Goal: Task Accomplishment & Management: Manage account settings

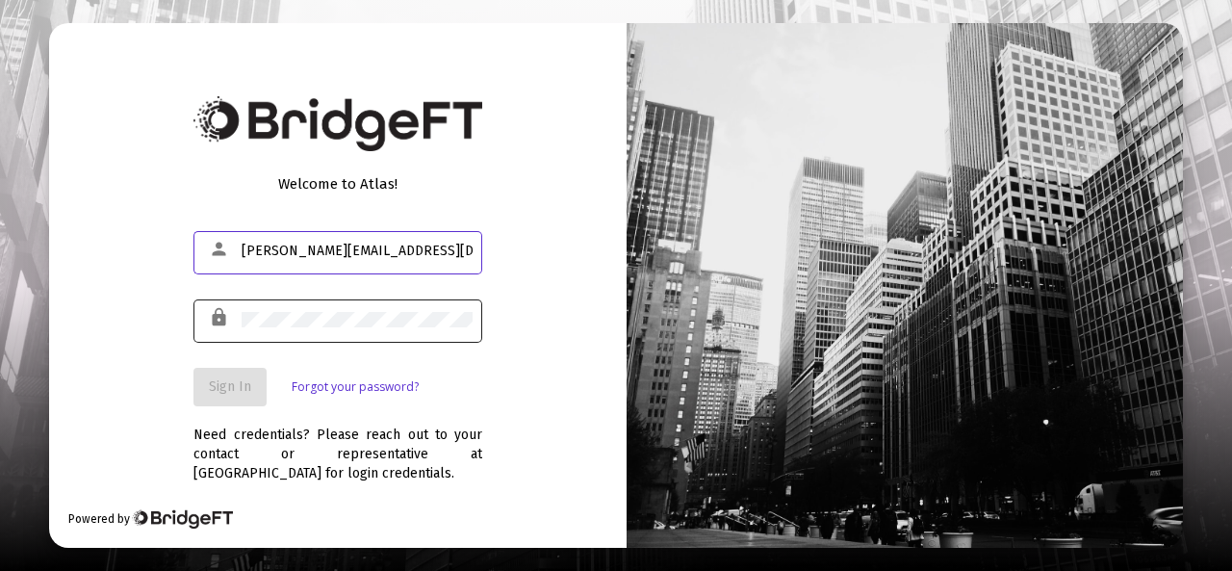
type input "[PERSON_NAME][EMAIL_ADDRESS][DOMAIN_NAME]"
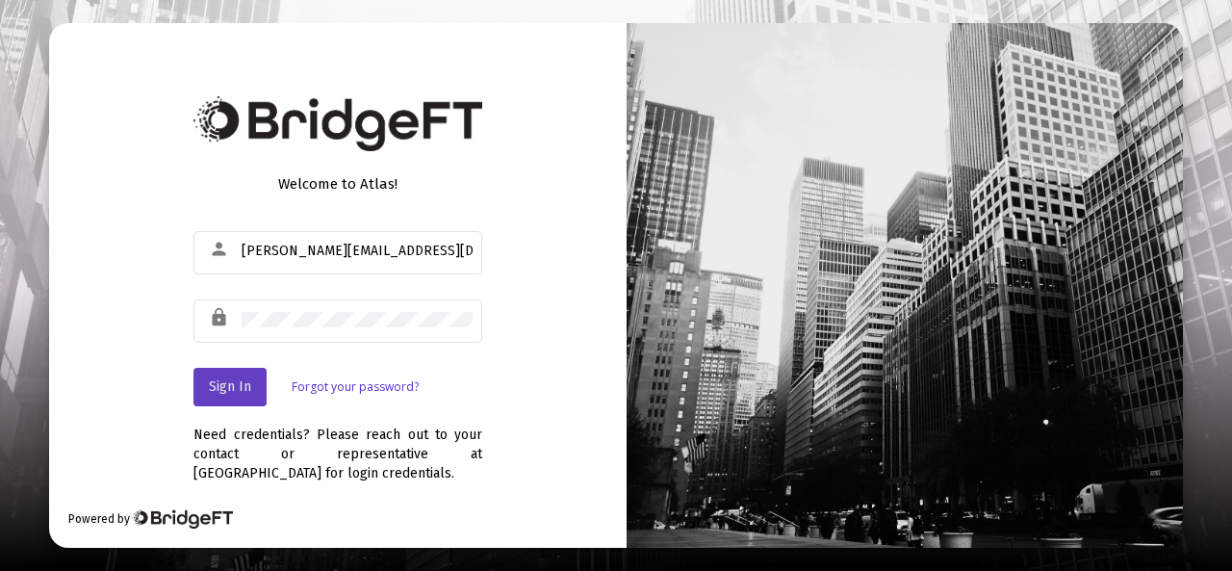
click at [236, 384] on span "Sign In" at bounding box center [230, 386] width 42 height 16
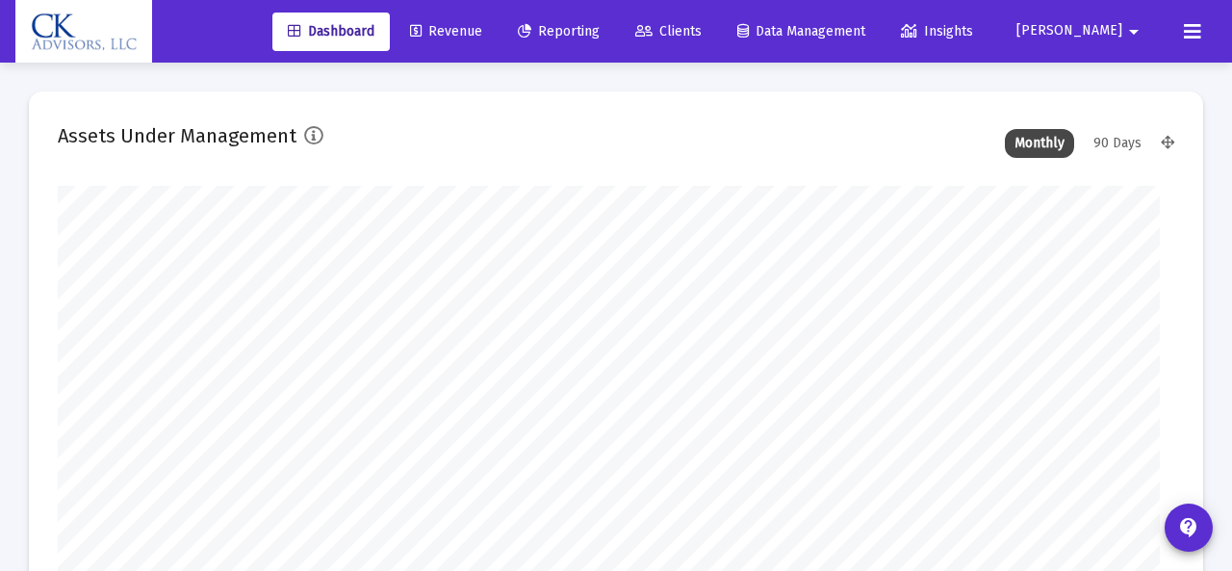
type input "[DATE]"
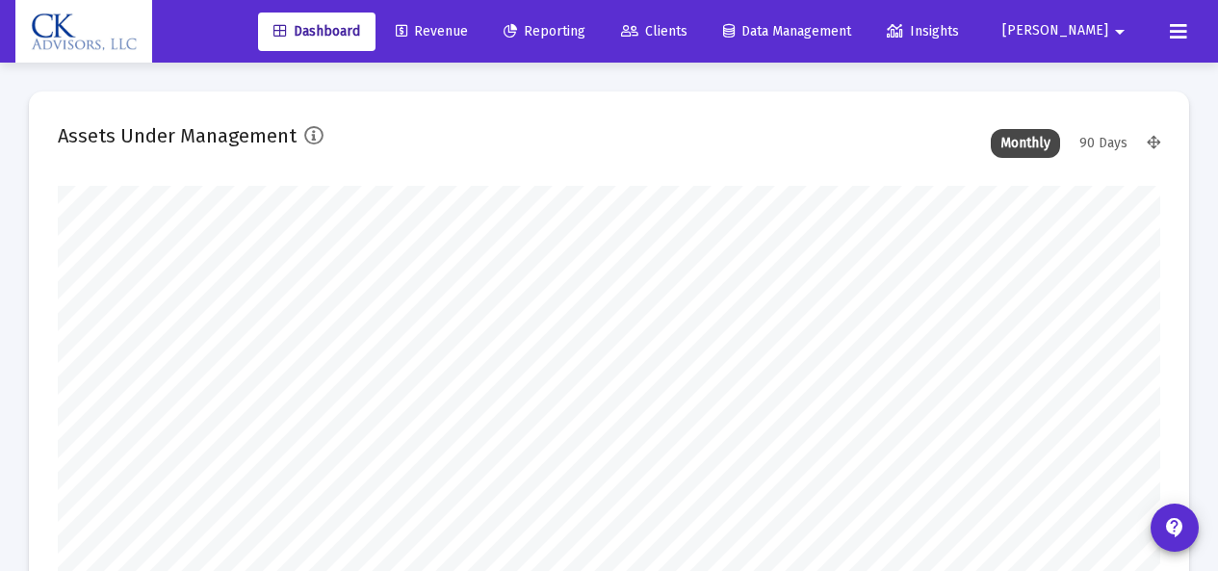
scroll to position [385, 507]
click at [687, 30] on span "Clients" at bounding box center [654, 31] width 66 height 16
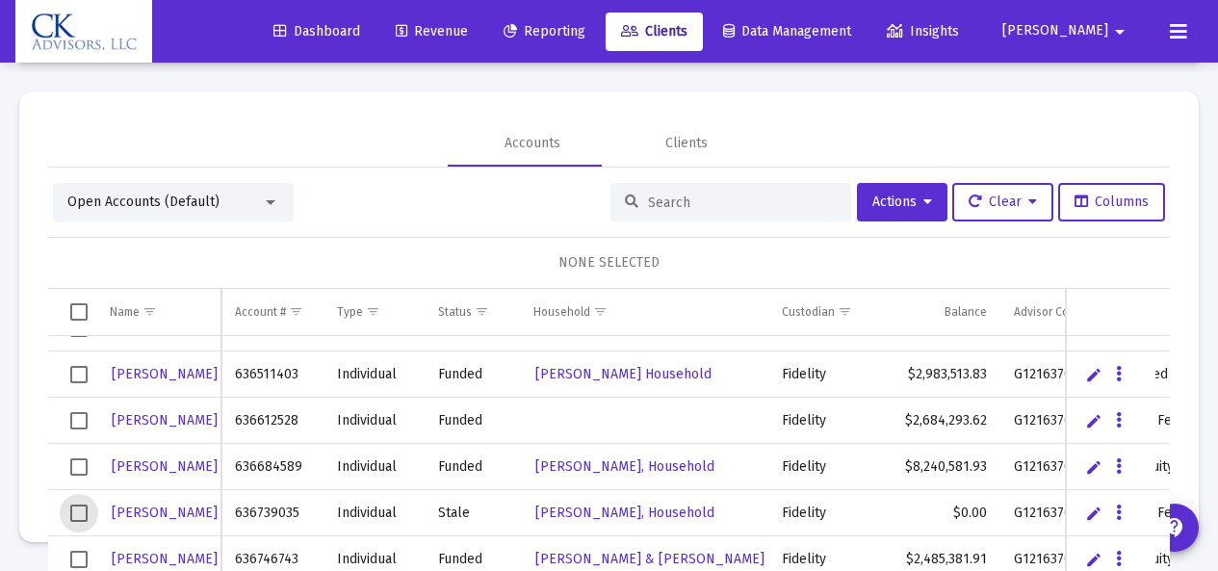
click at [78, 512] on span "Select row" at bounding box center [78, 513] width 17 height 17
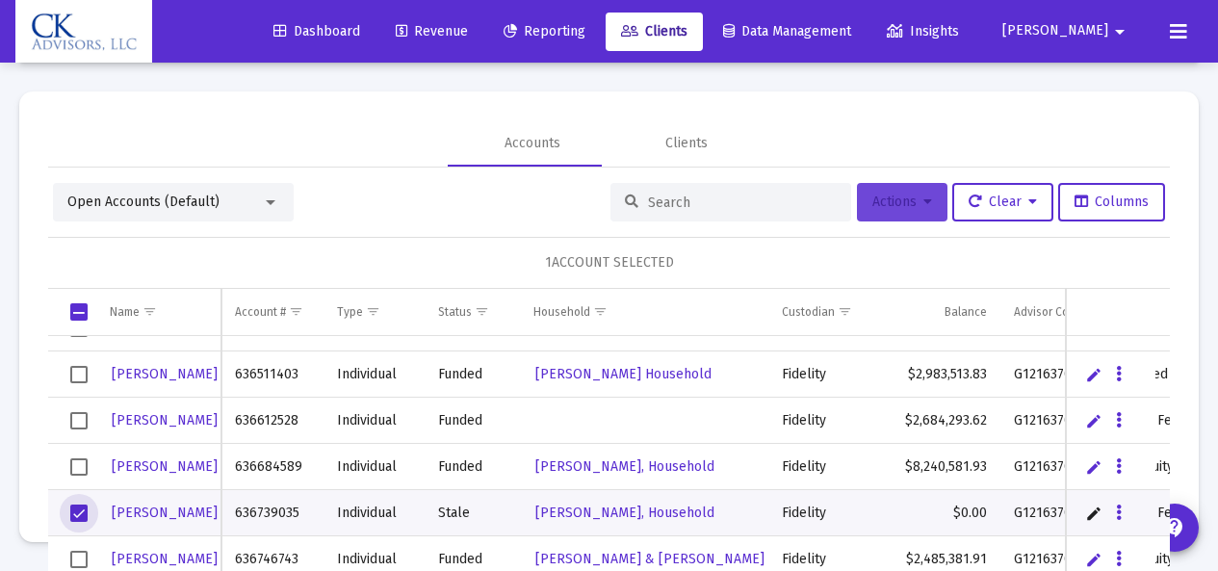
click at [893, 209] on span "Actions" at bounding box center [902, 202] width 60 height 16
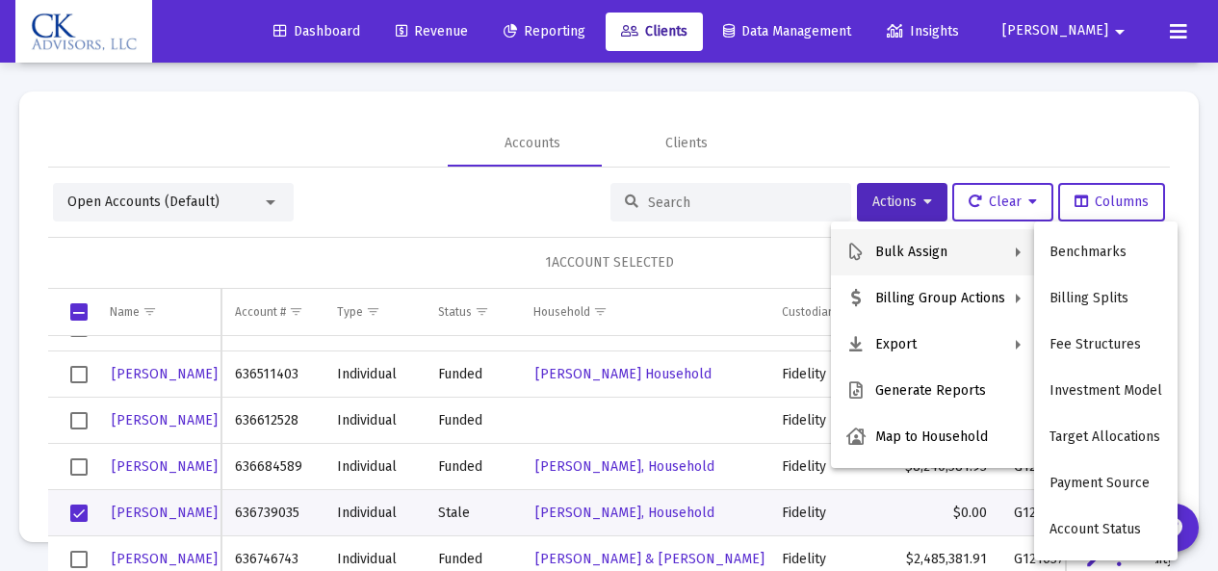
click at [783, 180] on div at bounding box center [609, 285] width 1218 height 571
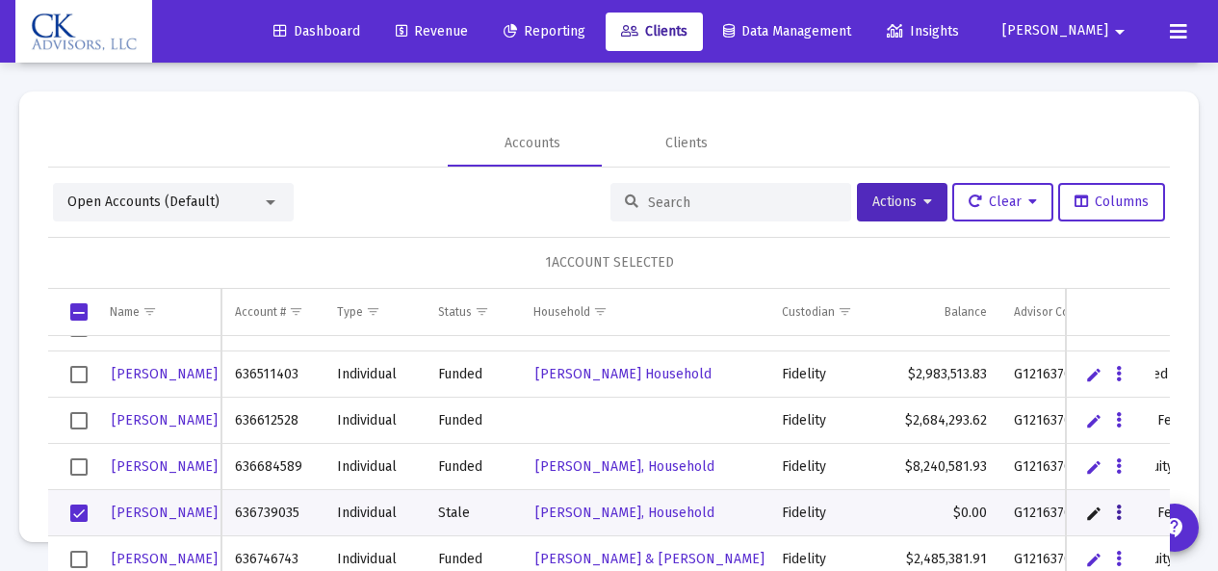
click at [1116, 509] on icon "Data grid" at bounding box center [1119, 513] width 6 height 23
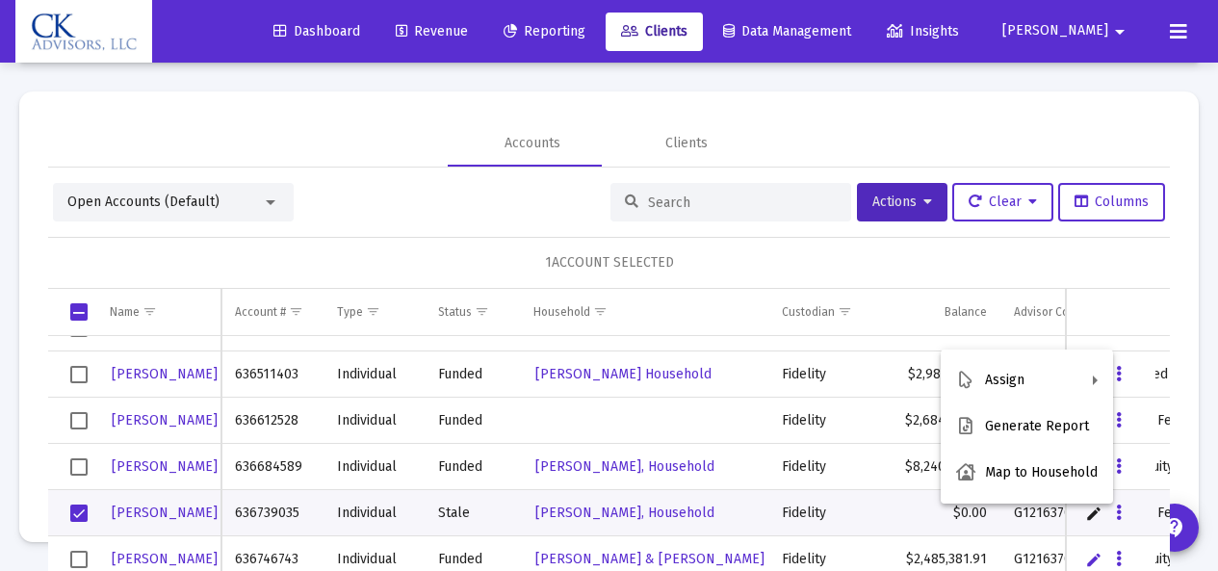
click at [1106, 501] on div "Assign Generate Report Map to Household" at bounding box center [1027, 426] width 172 height 154
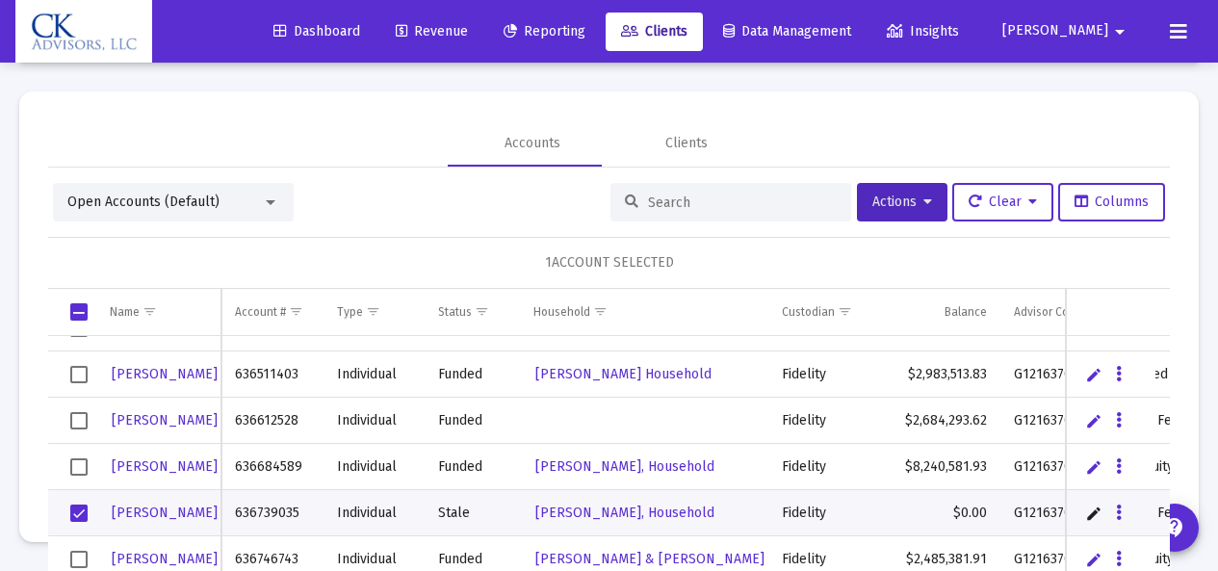
click at [1085, 515] on link "Edit" at bounding box center [1093, 513] width 17 height 17
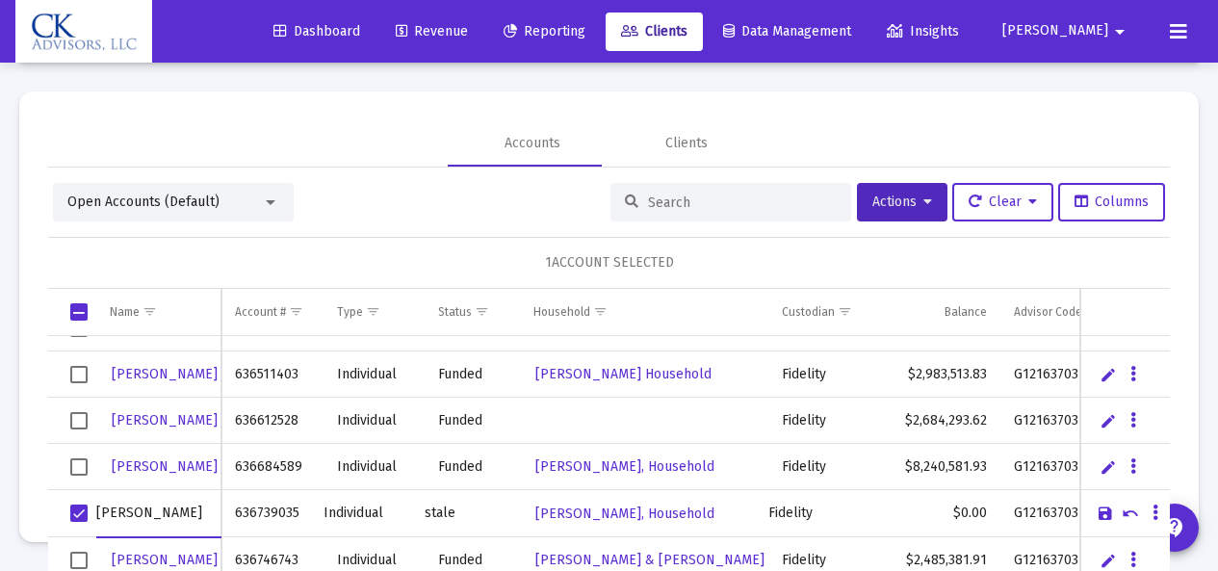
click at [956, 257] on div "1 ACCOUNT SELECTED" at bounding box center [609, 263] width 1122 height 52
click at [78, 512] on span "Select row" at bounding box center [78, 513] width 17 height 17
click at [1182, 30] on icon at bounding box center [1178, 31] width 17 height 23
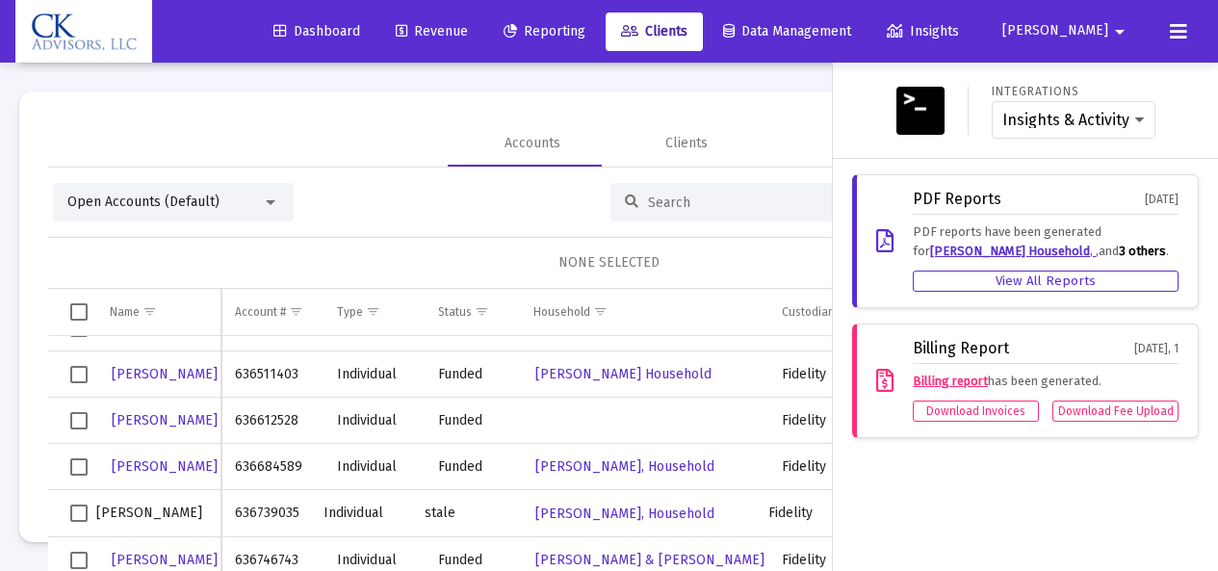
click at [714, 105] on div at bounding box center [609, 285] width 1218 height 571
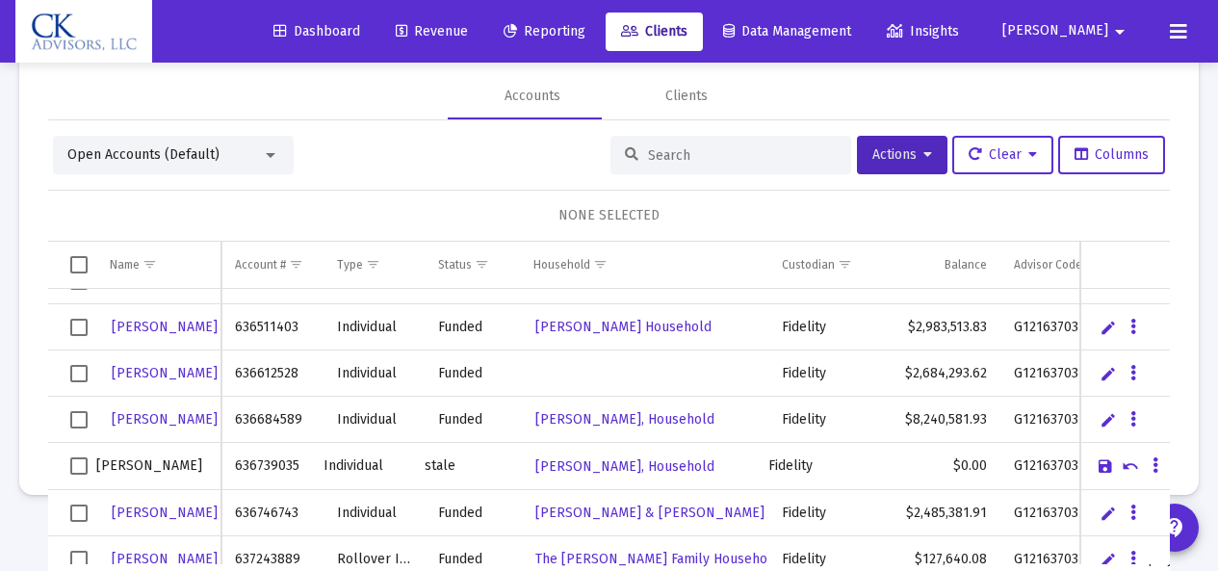
scroll to position [103, 0]
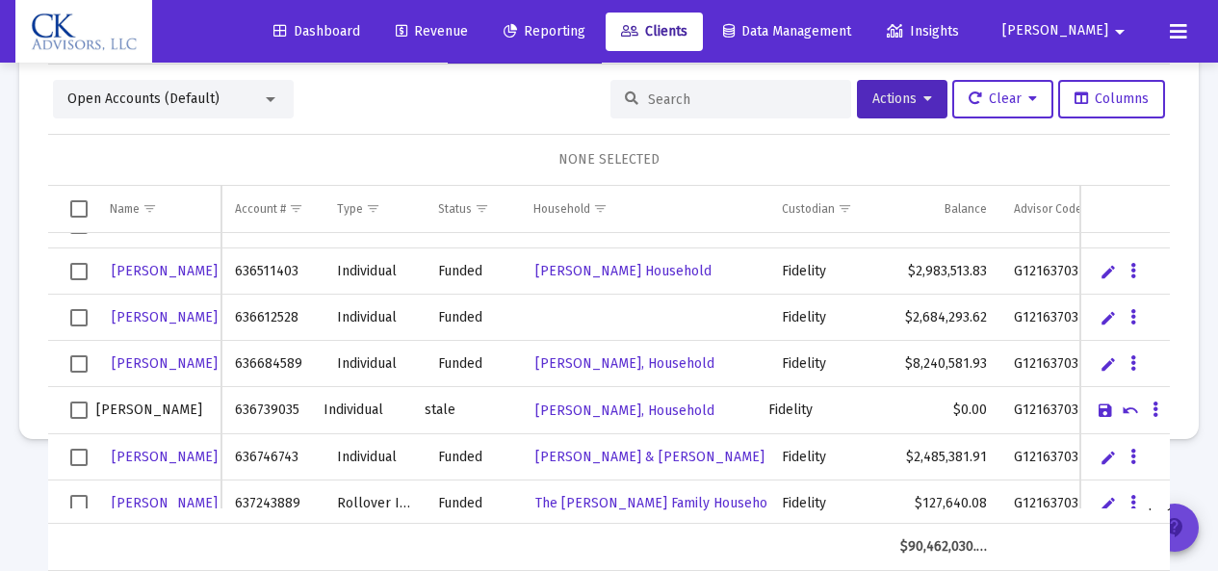
click at [1171, 520] on mat-icon "contact_support" at bounding box center [1174, 527] width 23 height 23
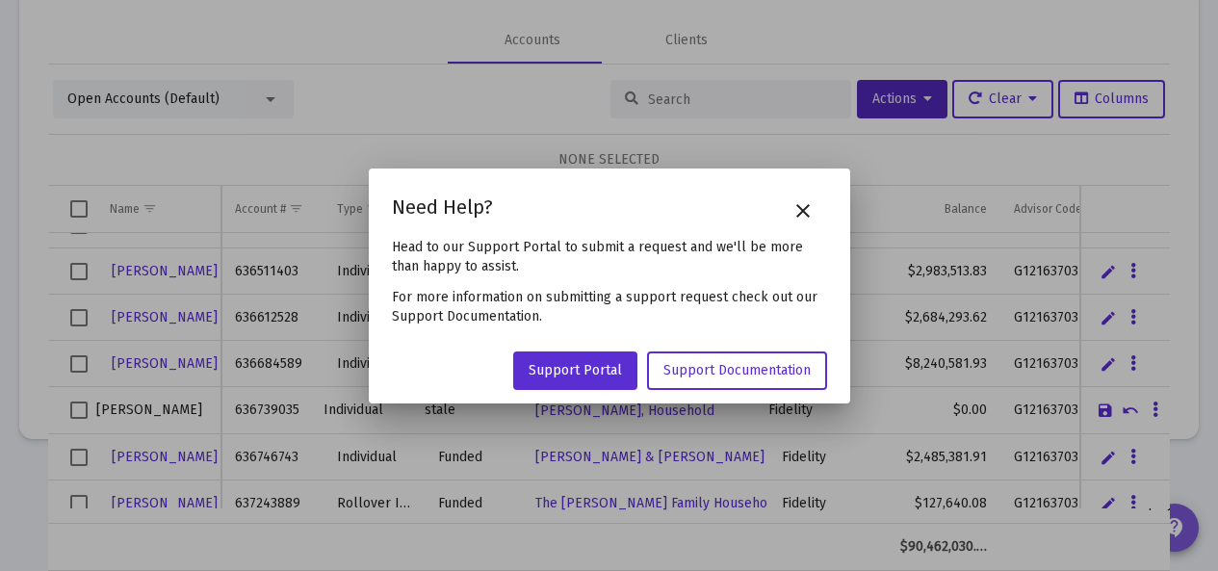
scroll to position [0, 0]
click at [813, 210] on mat-icon "close" at bounding box center [802, 210] width 23 height 23
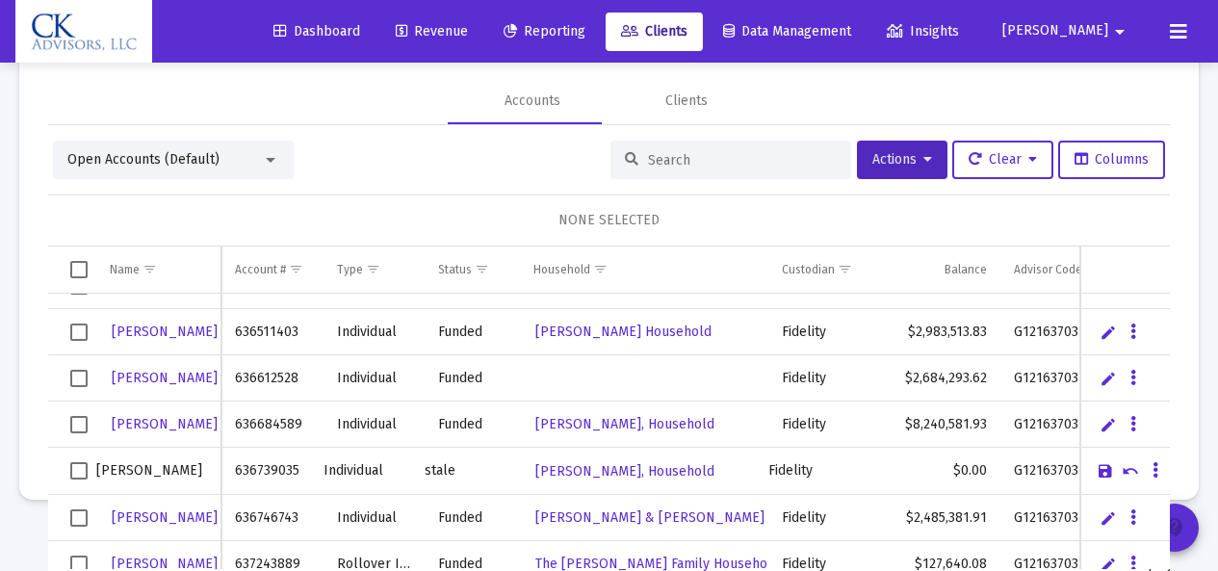
scroll to position [91, 0]
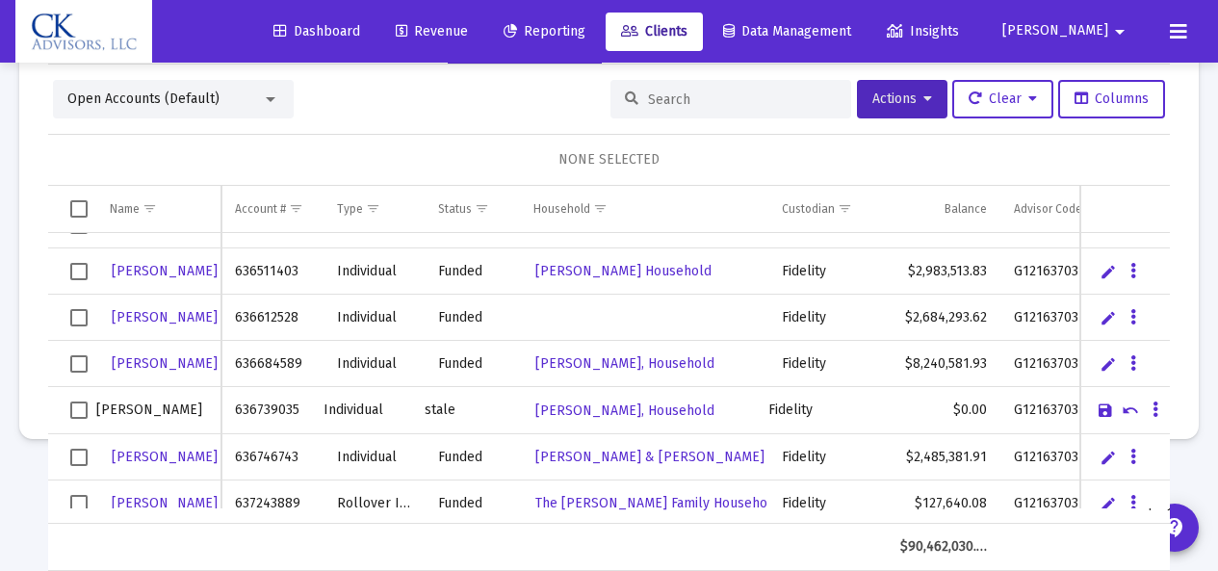
click at [468, 32] on span "Revenue" at bounding box center [432, 31] width 72 height 16
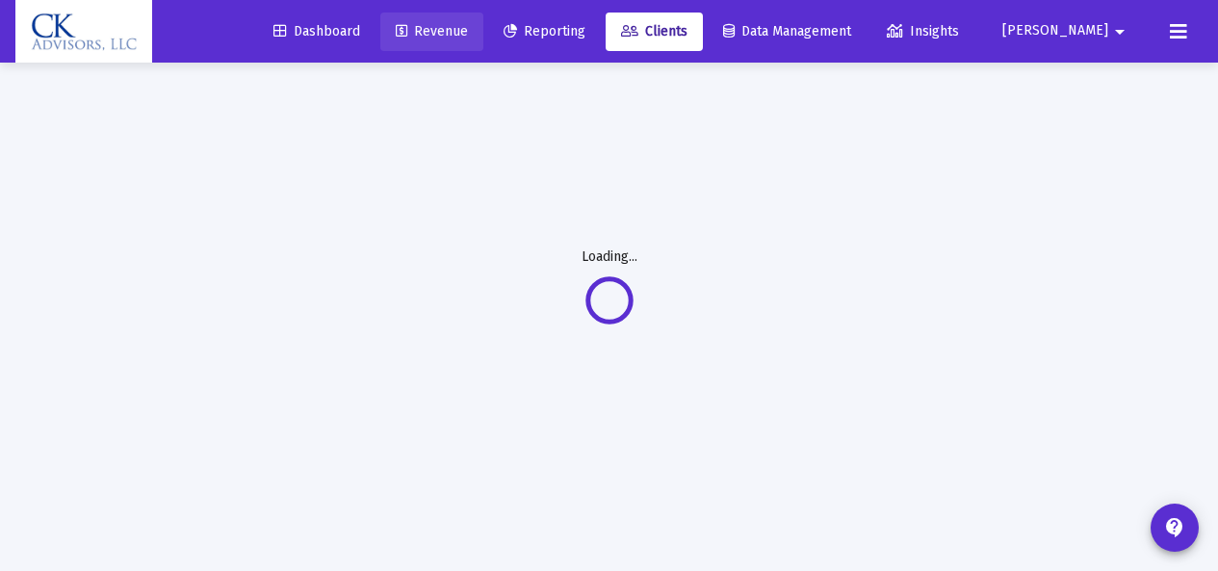
scroll to position [0, 0]
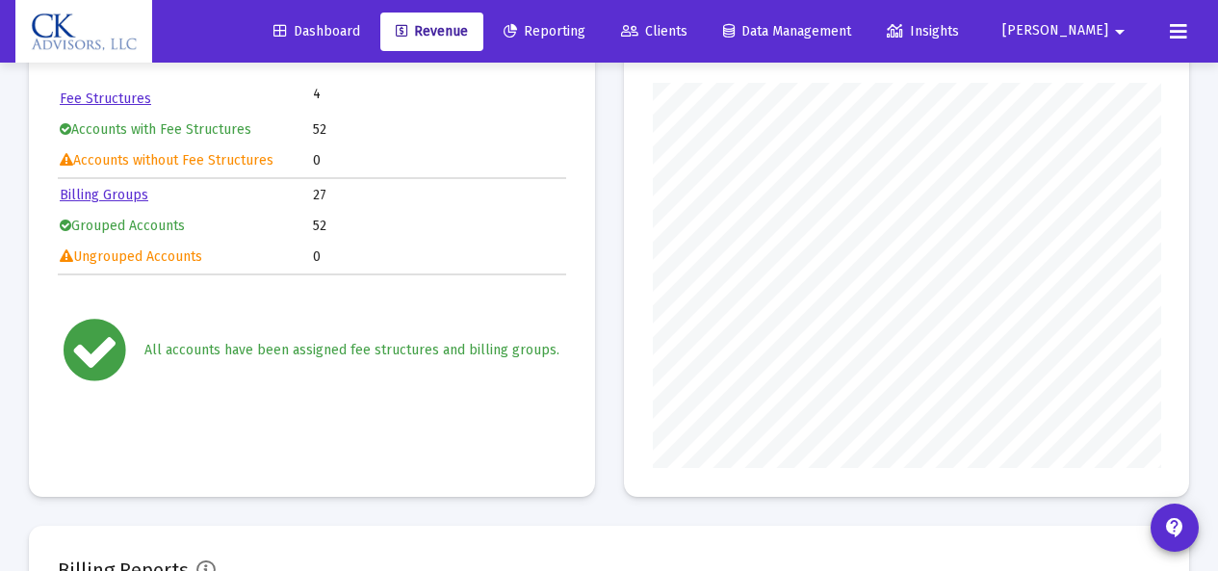
scroll to position [385, 507]
click at [112, 195] on link "Billing Groups" at bounding box center [104, 195] width 89 height 16
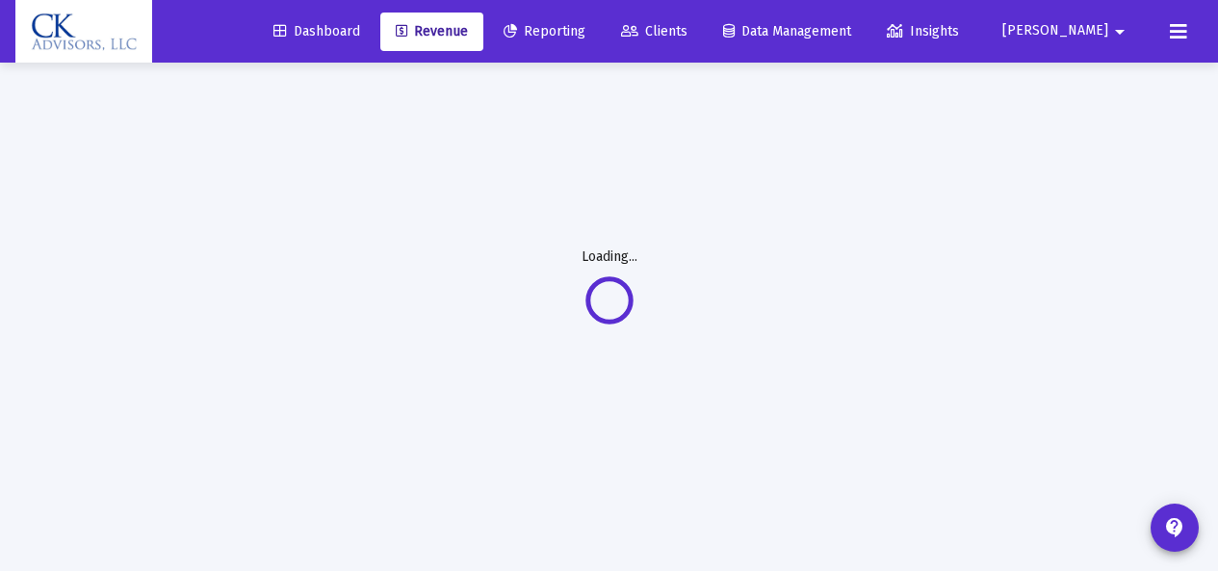
scroll to position [63, 0]
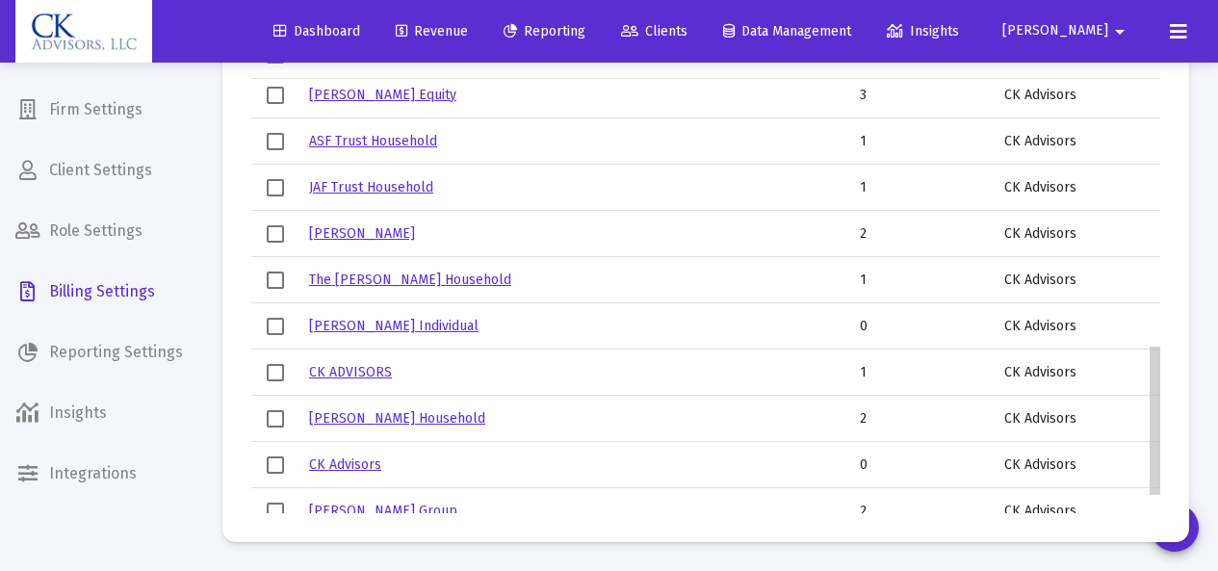
scroll to position [769, 0]
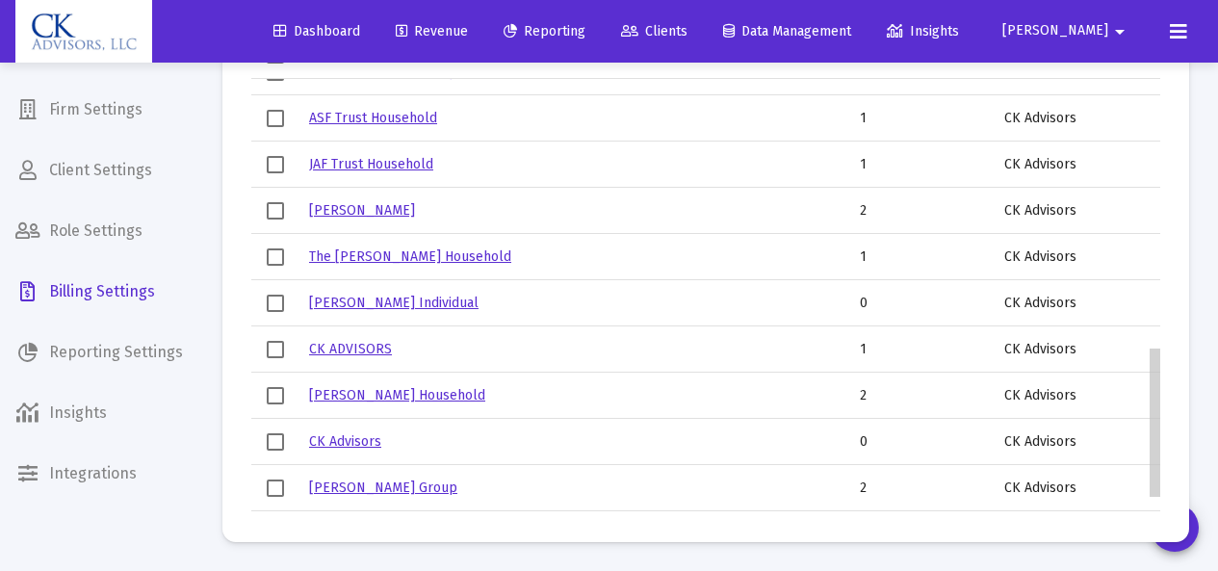
drag, startPoint x: 1159, startPoint y: 116, endPoint x: 1166, endPoint y: 382, distance: 266.8
click at [1166, 369] on body "Dashboard Revenue Reporting Clients Data Management Insights [PERSON_NAME] Inte…" at bounding box center [609, 83] width 1218 height 571
click at [273, 401] on span "Select row" at bounding box center [275, 395] width 17 height 17
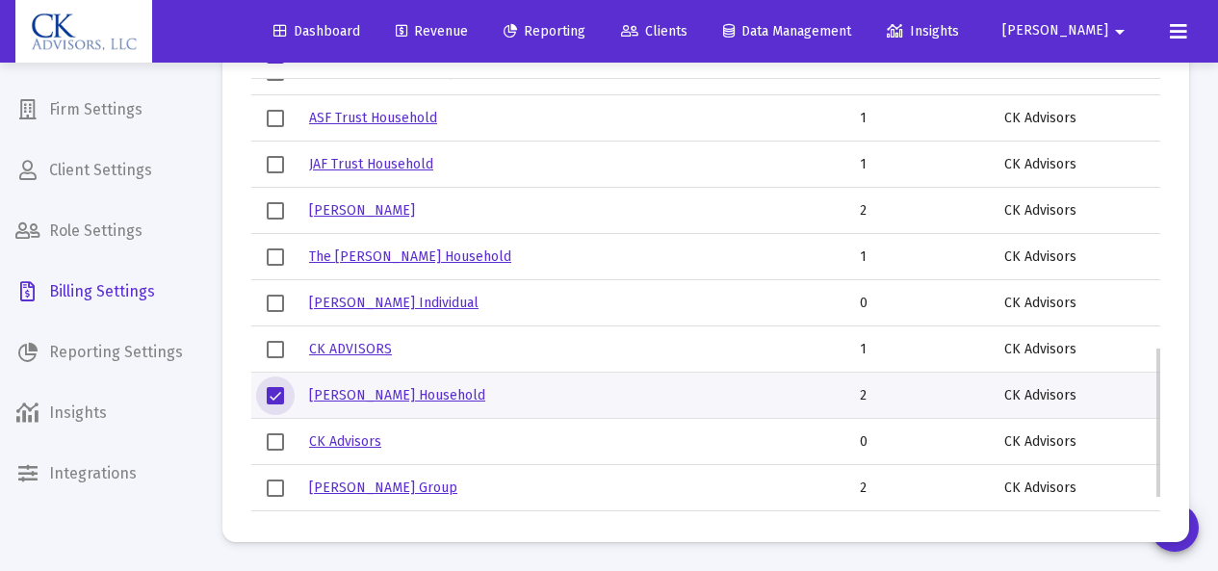
click at [414, 398] on link "[PERSON_NAME] Household" at bounding box center [397, 395] width 176 height 16
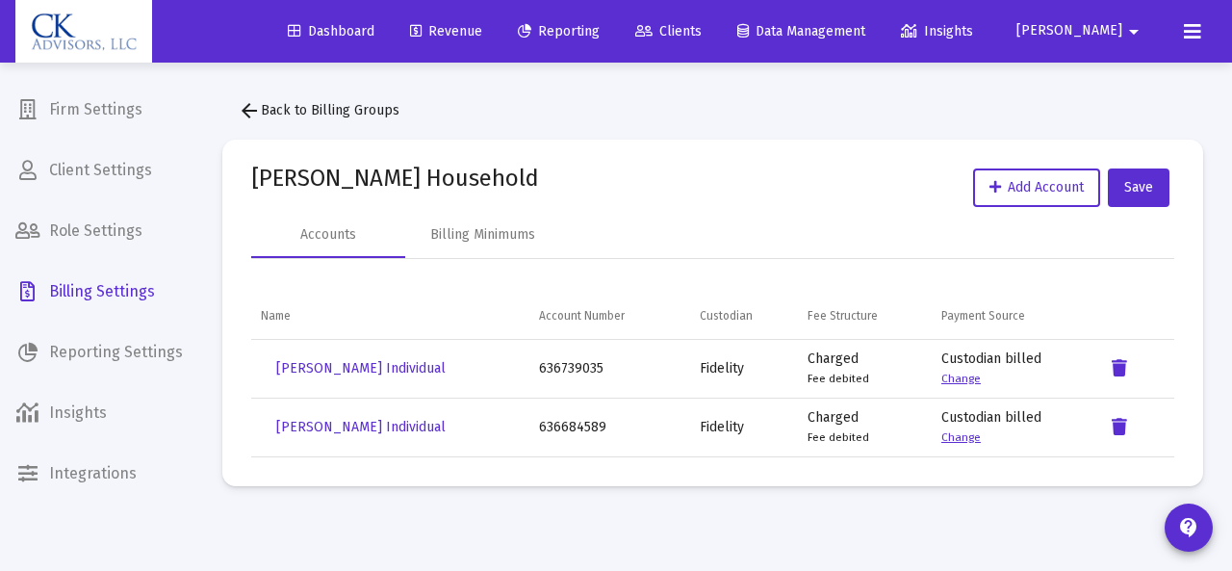
drag, startPoint x: 394, startPoint y: 370, endPoint x: 505, endPoint y: 524, distance: 189.7
click at [505, 524] on mat-sidenav-content "Loading... Firm Settings Client Settings Role Settings Billing Settings Reporti…" at bounding box center [616, 285] width 1232 height 571
click at [401, 371] on span "[PERSON_NAME] Individual" at bounding box center [360, 368] width 169 height 16
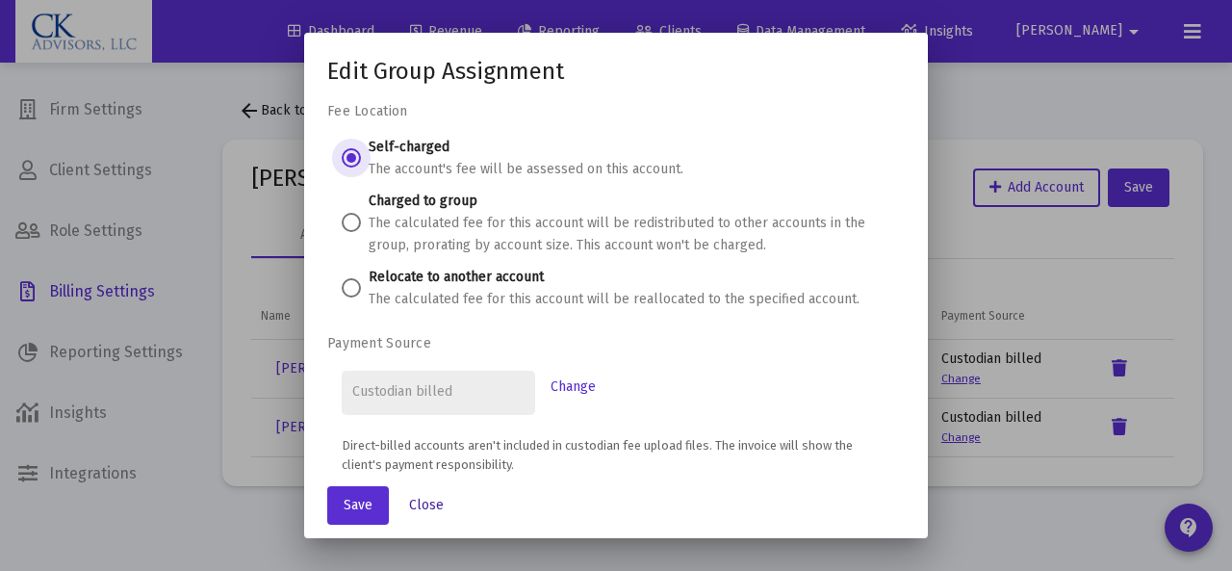
click at [425, 505] on span "Close" at bounding box center [426, 505] width 35 height 16
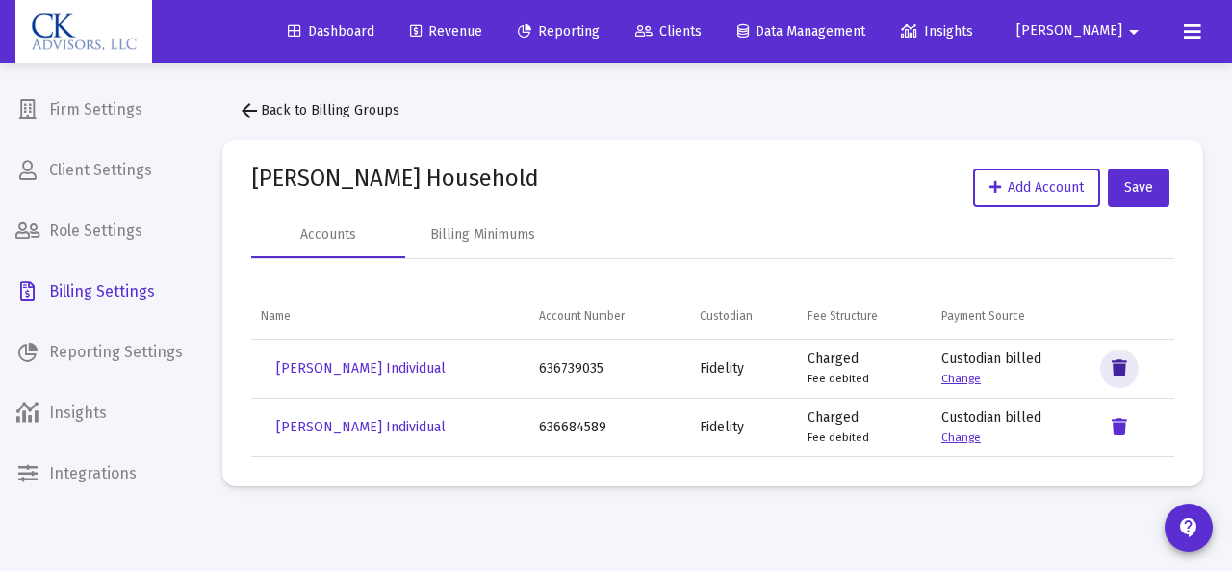
click at [1117, 366] on icon "Data grid" at bounding box center [1119, 368] width 15 height 23
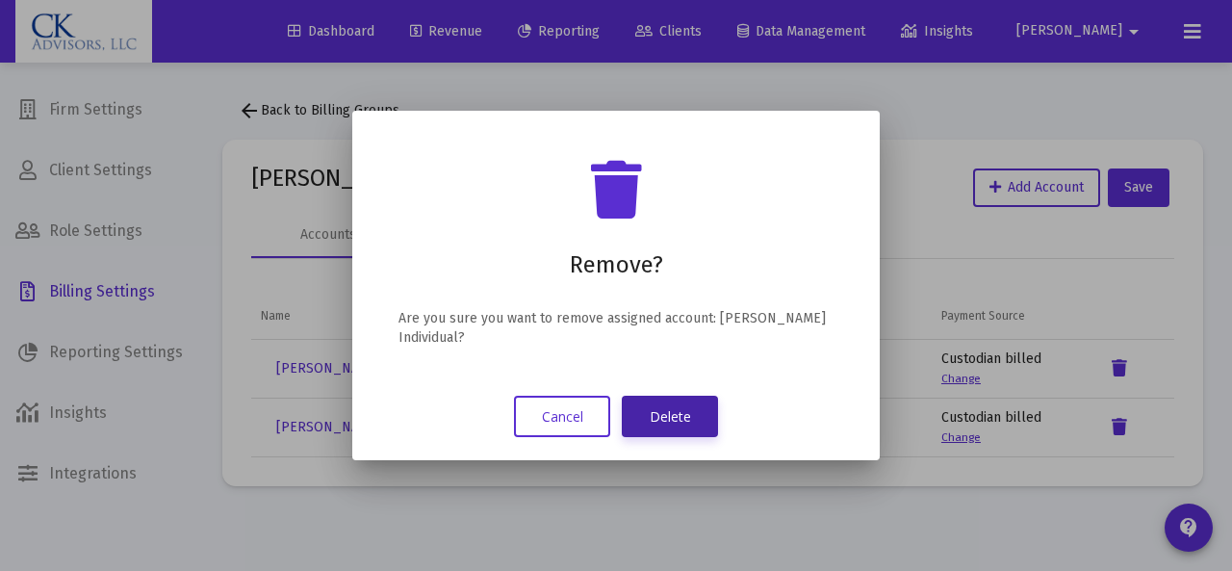
click at [667, 416] on button "Delete" at bounding box center [670, 416] width 96 height 41
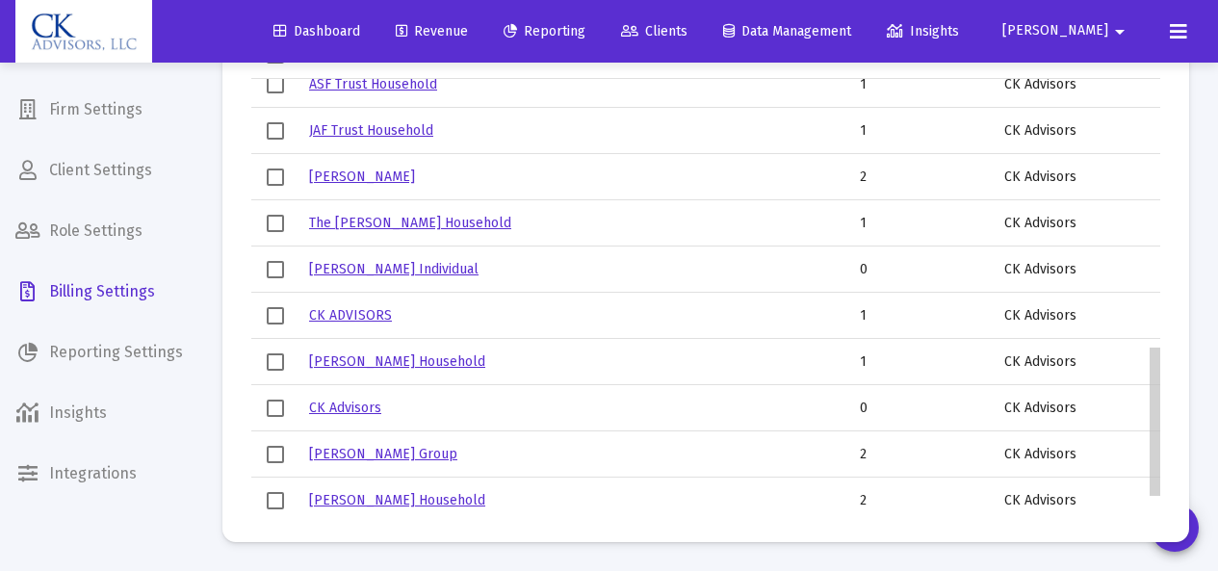
scroll to position [814, 0]
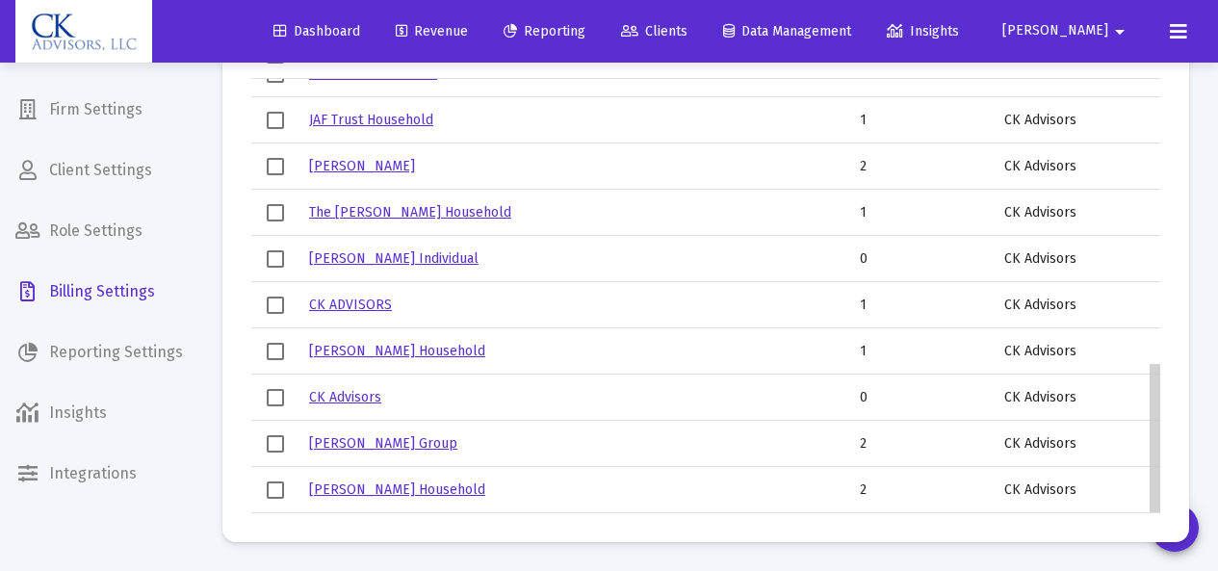
drag, startPoint x: 1156, startPoint y: 162, endPoint x: 1169, endPoint y: 471, distance: 309.3
click at [1169, 369] on body "Dashboard Revenue Reporting Clients Data Management Insights [PERSON_NAME] Inte…" at bounding box center [609, 83] width 1218 height 571
click at [277, 445] on span "Select row" at bounding box center [275, 443] width 17 height 17
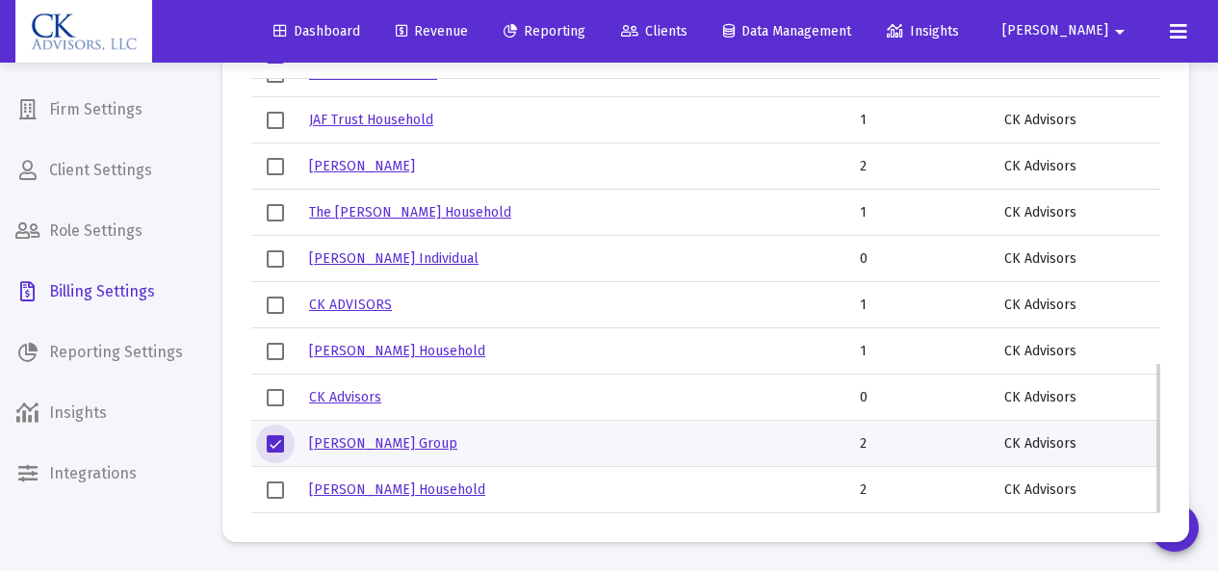
click at [389, 445] on link "[PERSON_NAME] Group" at bounding box center [383, 443] width 148 height 16
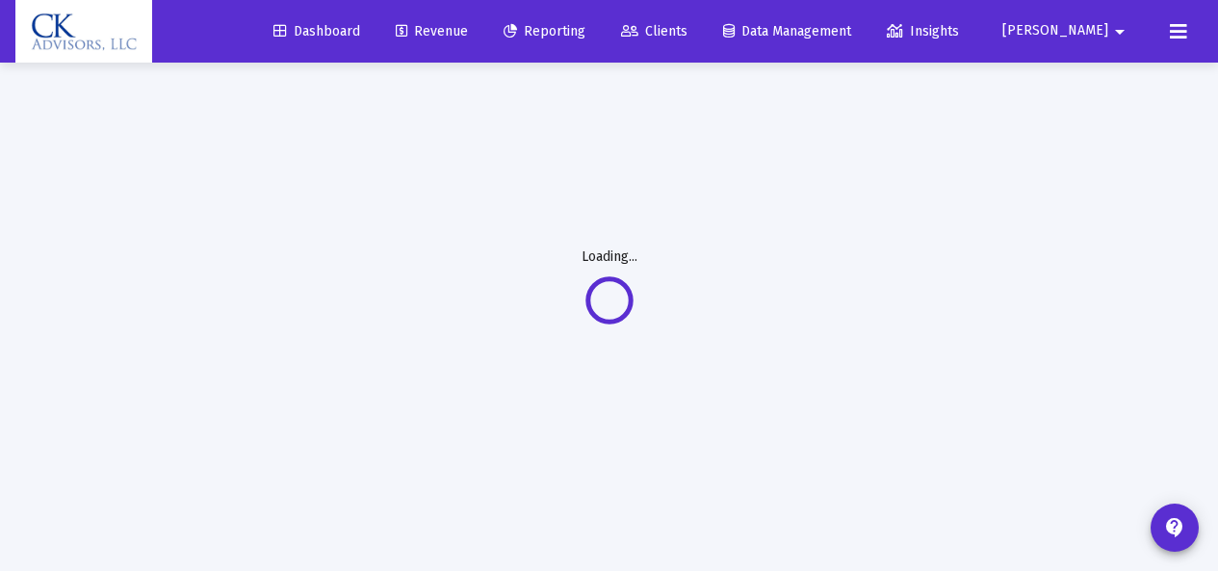
scroll to position [63, 0]
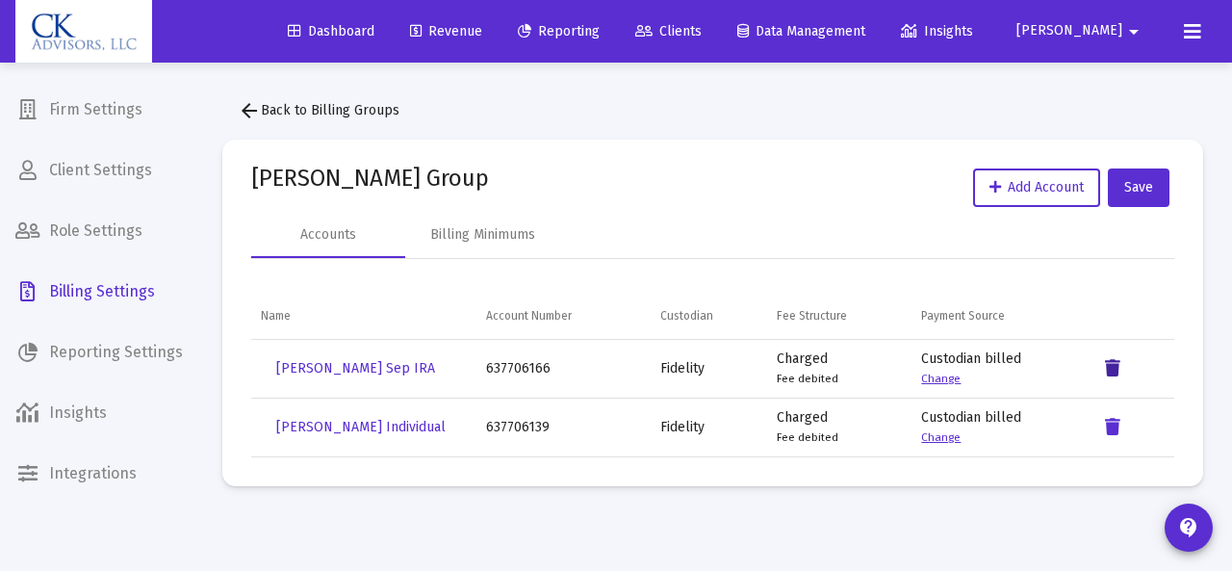
click at [1112, 359] on icon "Data grid" at bounding box center [1112, 368] width 15 height 23
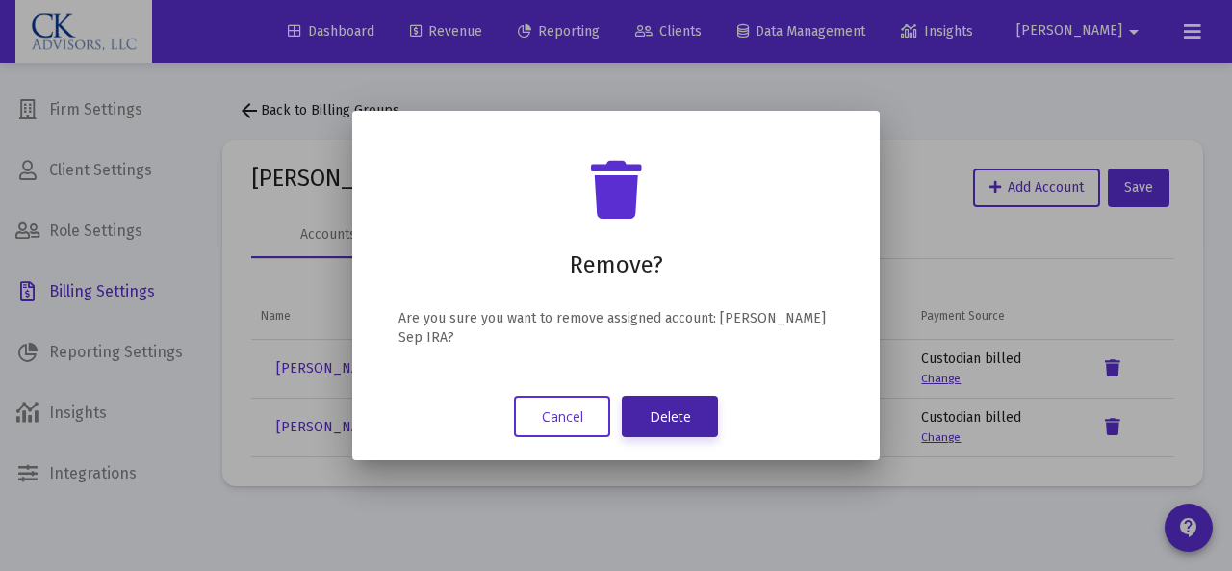
click at [694, 408] on button "Delete" at bounding box center [670, 416] width 96 height 41
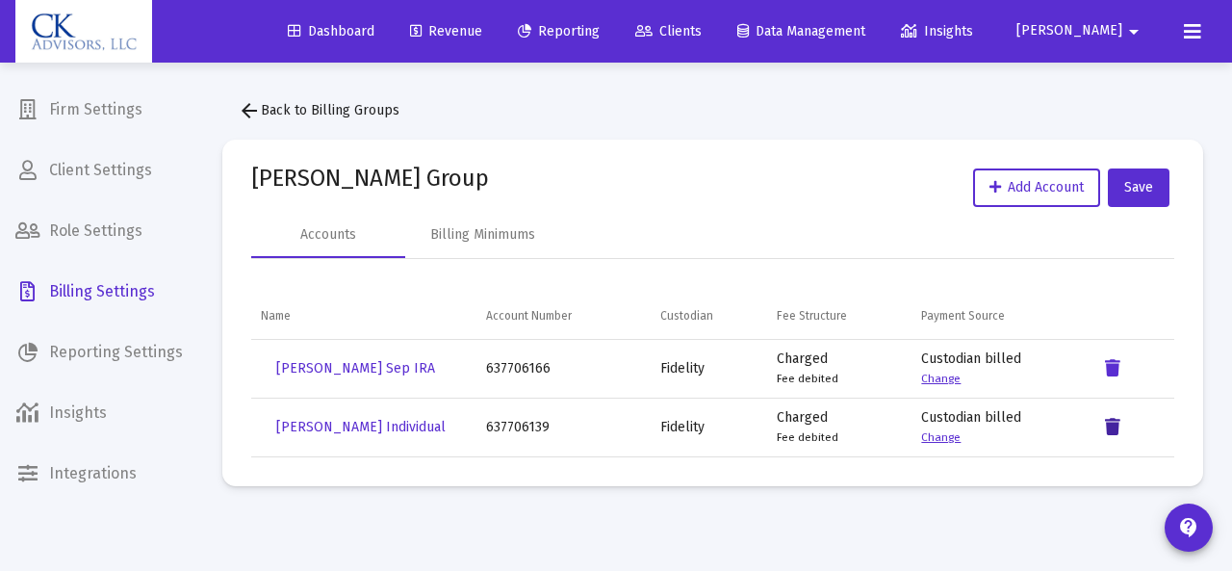
click at [1112, 427] on icon "Data grid" at bounding box center [1112, 427] width 15 height 23
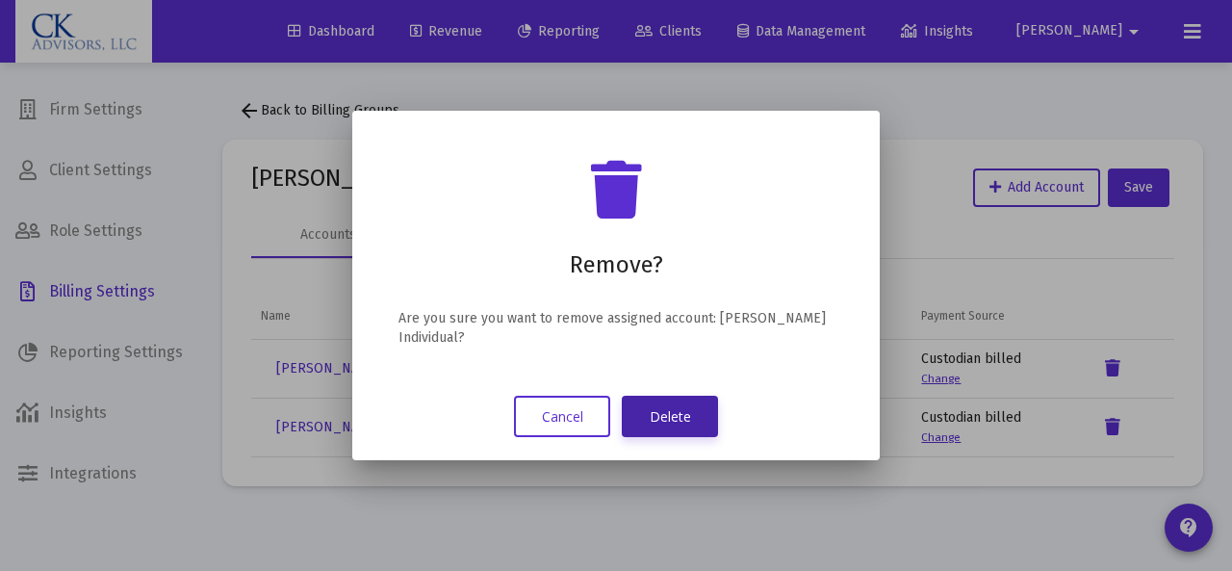
click at [678, 409] on button "Delete" at bounding box center [670, 416] width 96 height 41
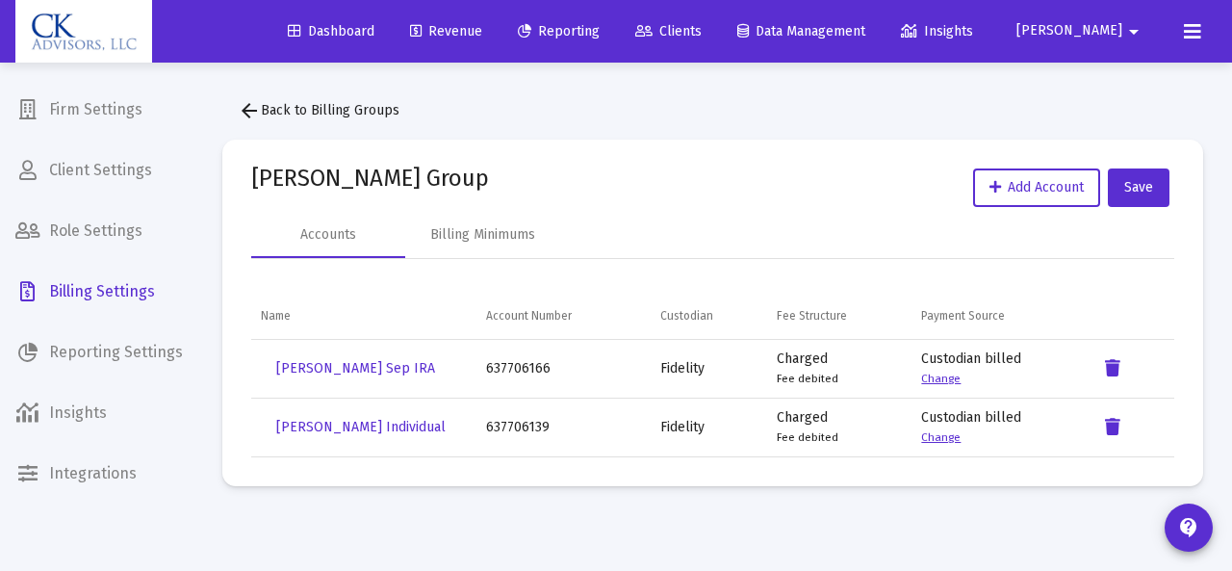
click at [266, 108] on span "arrow_back Back to Billing Groups" at bounding box center [319, 110] width 162 height 16
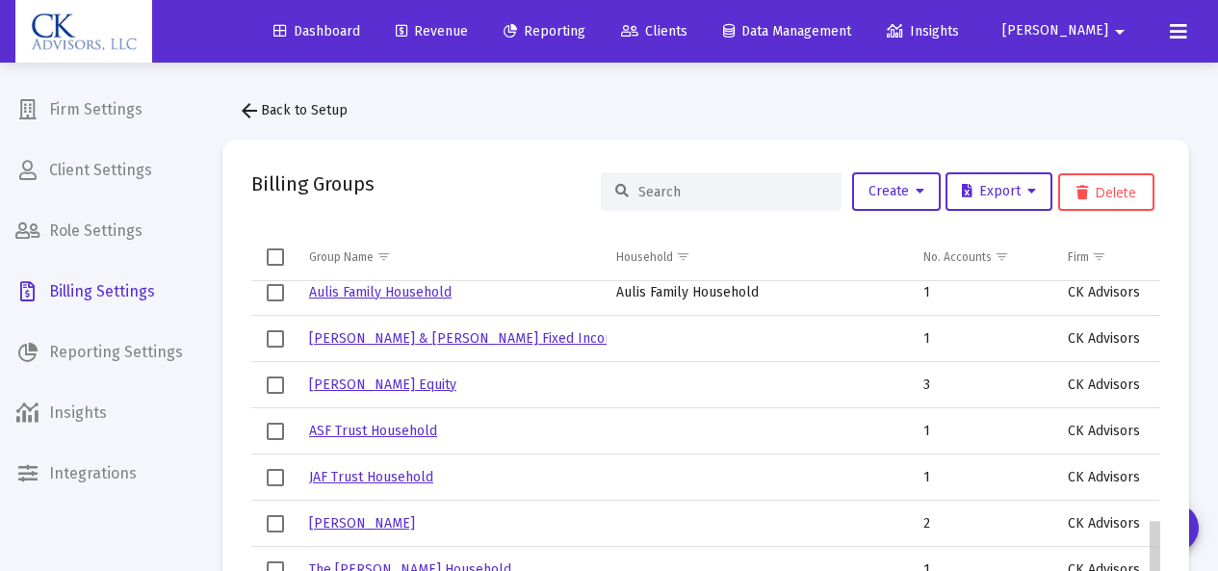
scroll to position [684, 0]
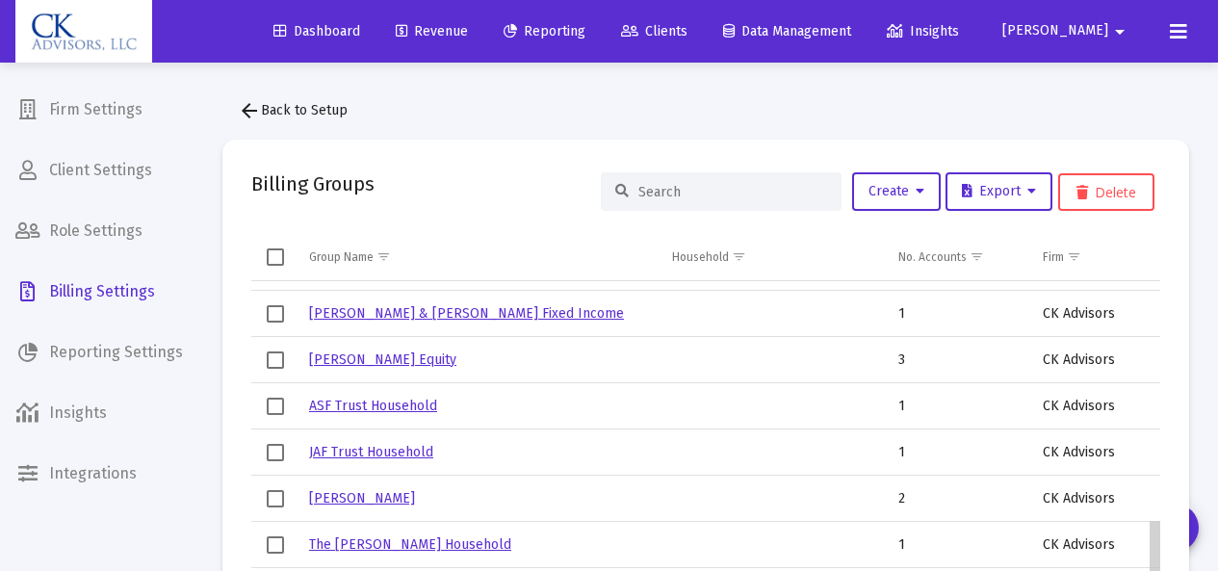
drag, startPoint x: 1152, startPoint y: 323, endPoint x: 1138, endPoint y: 570, distance: 247.8
click at [1139, 570] on body "Dashboard Revenue Reporting Clients Data Management Insights [PERSON_NAME] Inte…" at bounding box center [609, 285] width 1218 height 571
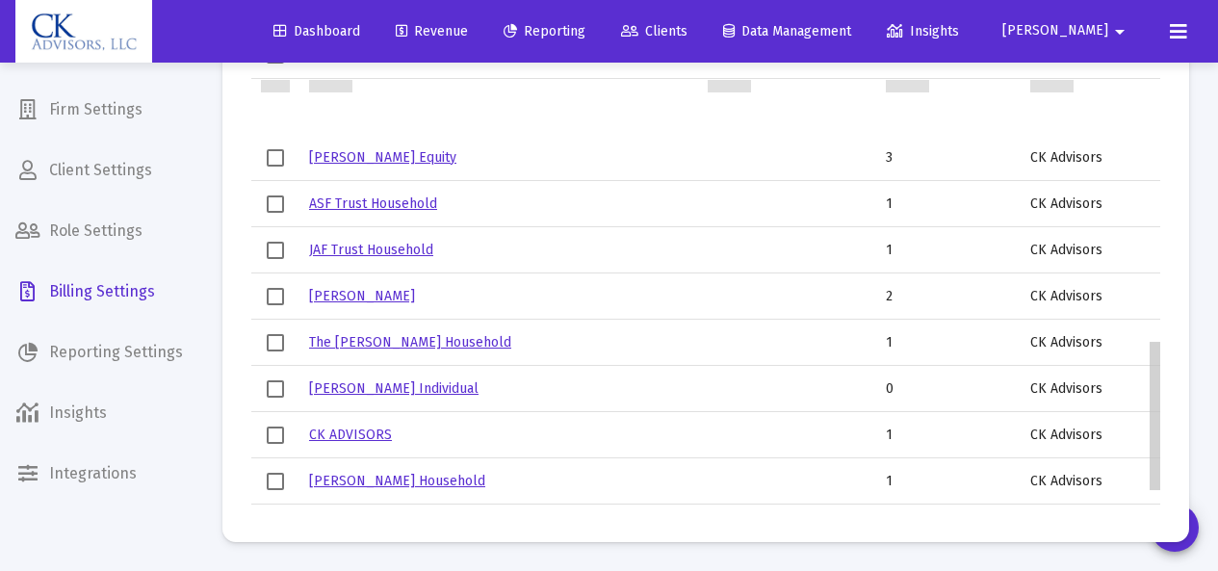
scroll to position [814, 0]
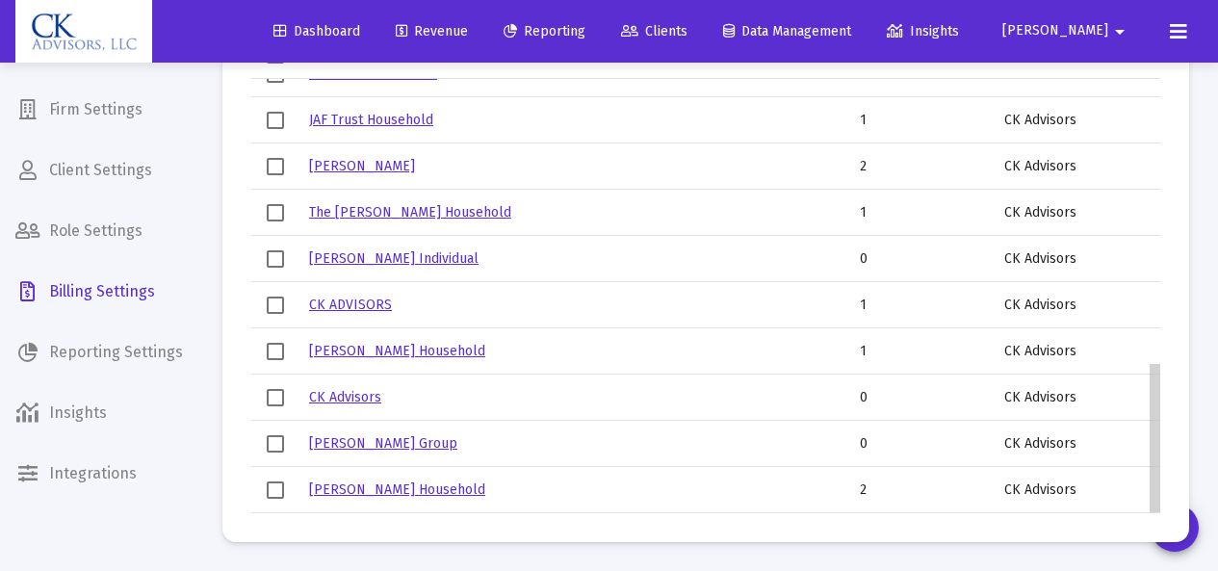
drag, startPoint x: 1159, startPoint y: 411, endPoint x: 1154, endPoint y: 470, distance: 58.9
click at [1154, 369] on body "Dashboard Revenue Reporting Clients Data Management Insights [PERSON_NAME] Inte…" at bounding box center [609, 83] width 1218 height 571
click at [278, 494] on span "Select row" at bounding box center [275, 489] width 17 height 17
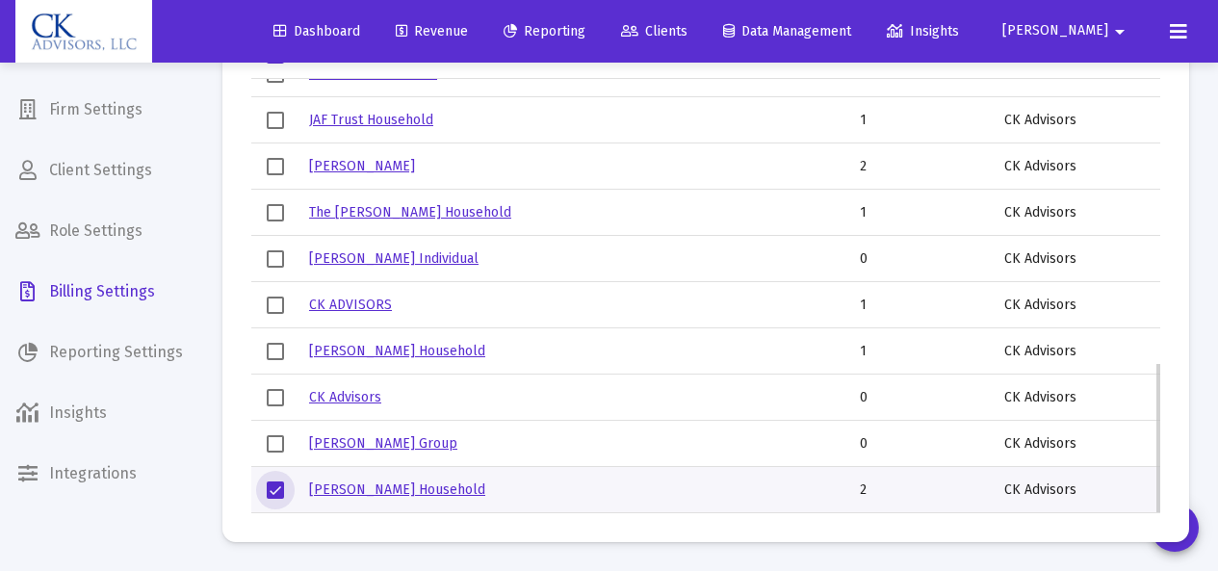
click at [422, 477] on td "[PERSON_NAME] Household" at bounding box center [468, 490] width 339 height 46
click at [390, 490] on link "[PERSON_NAME] Household" at bounding box center [397, 489] width 176 height 16
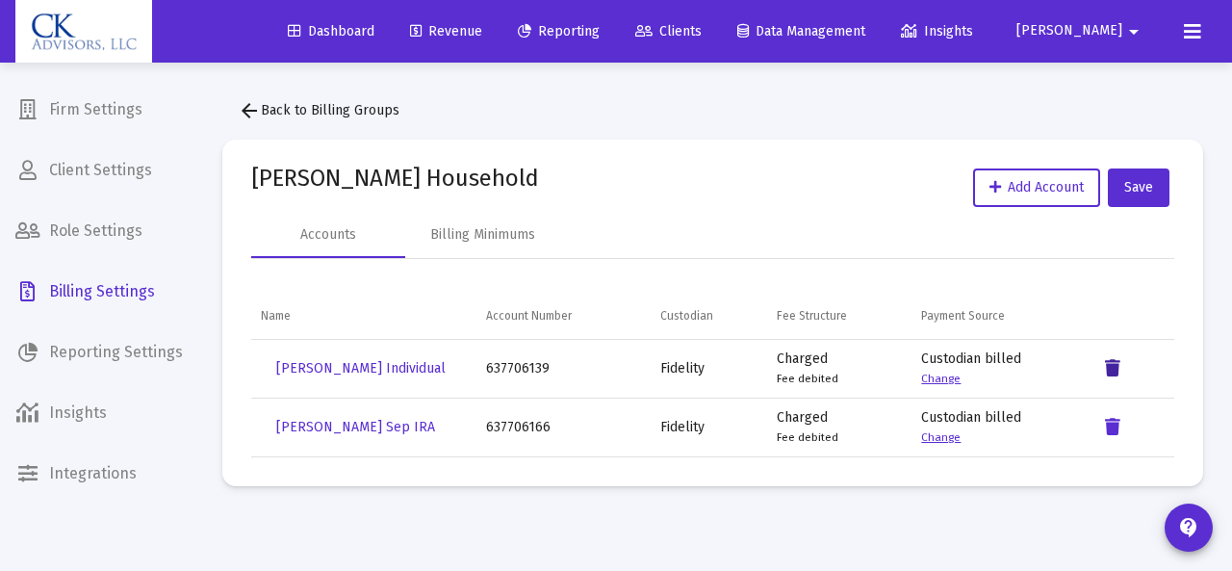
click at [1117, 364] on icon "Data grid" at bounding box center [1112, 368] width 15 height 23
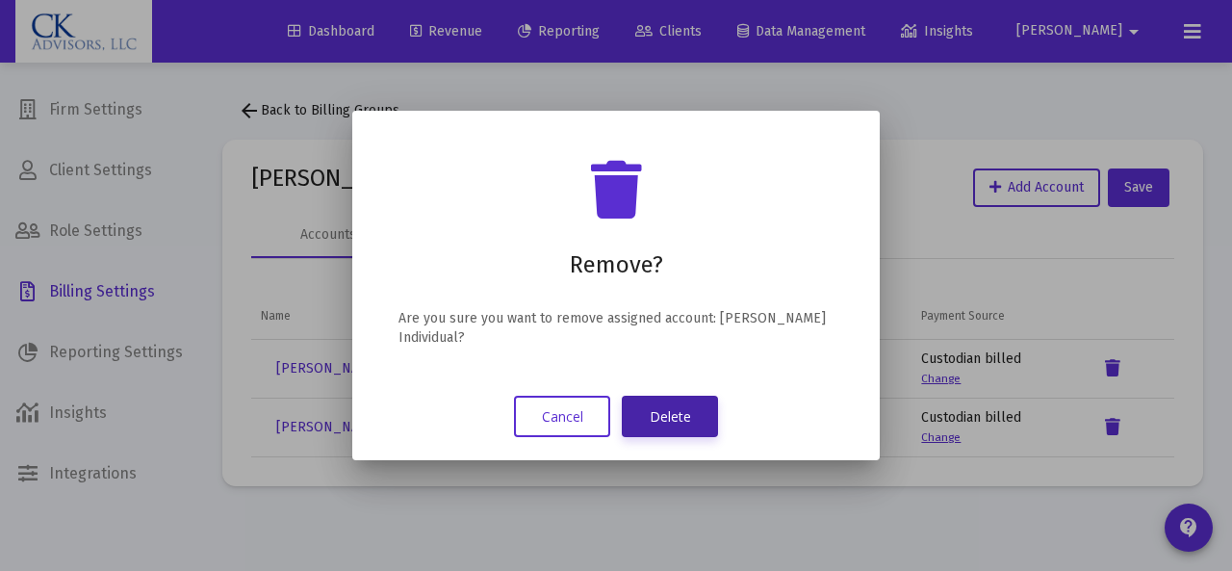
click at [687, 413] on button "Delete" at bounding box center [670, 416] width 96 height 41
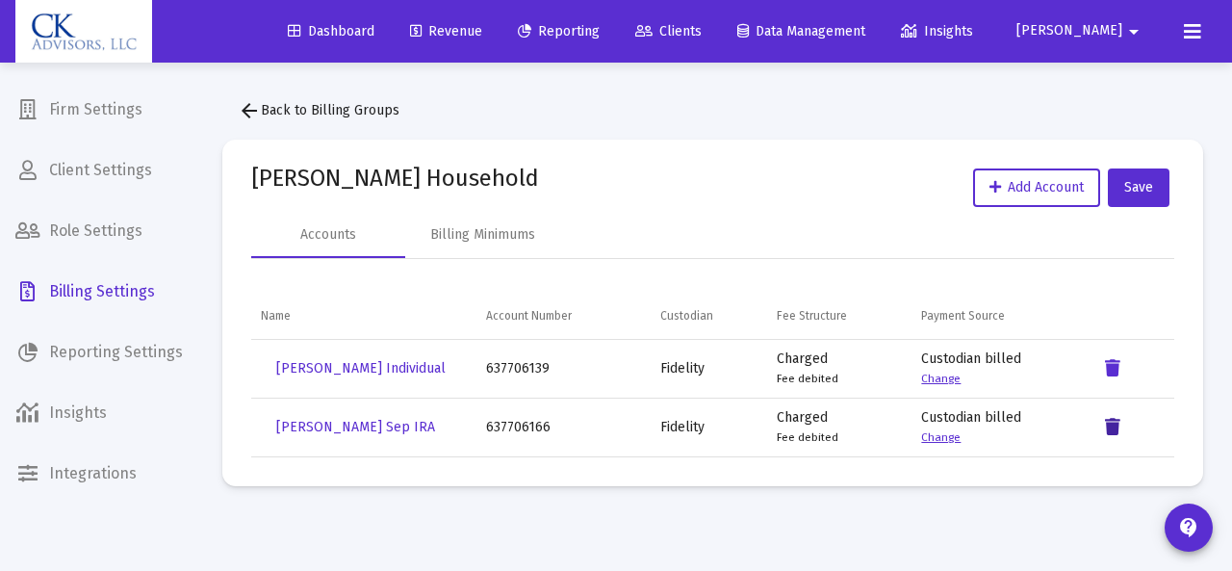
click at [1111, 419] on icon "Data grid" at bounding box center [1112, 427] width 15 height 23
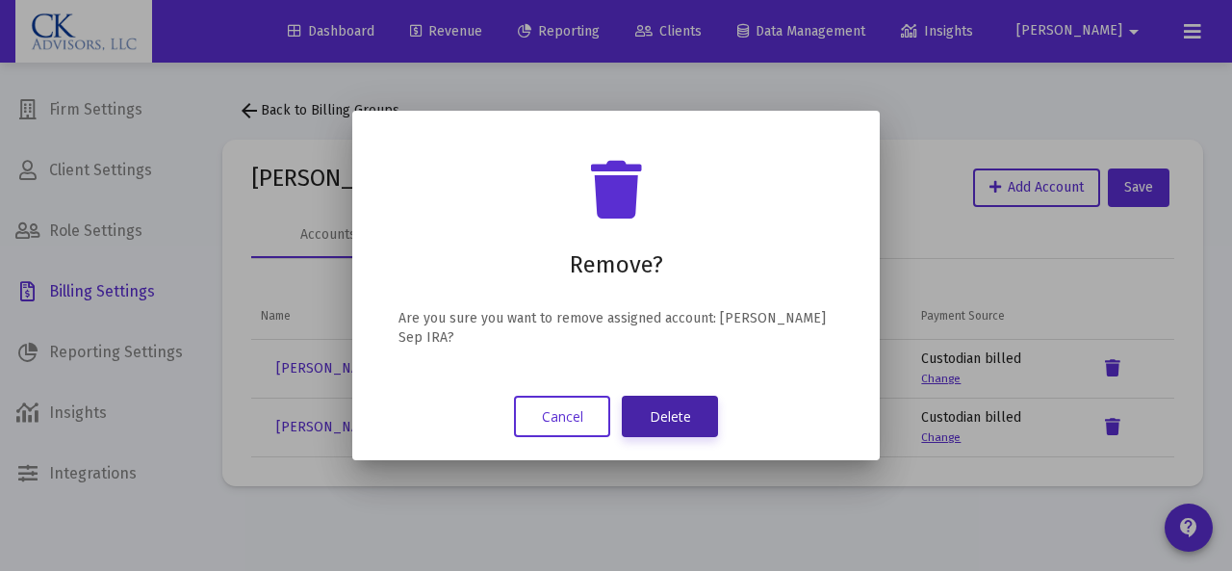
click at [690, 413] on button "Delete" at bounding box center [670, 416] width 96 height 41
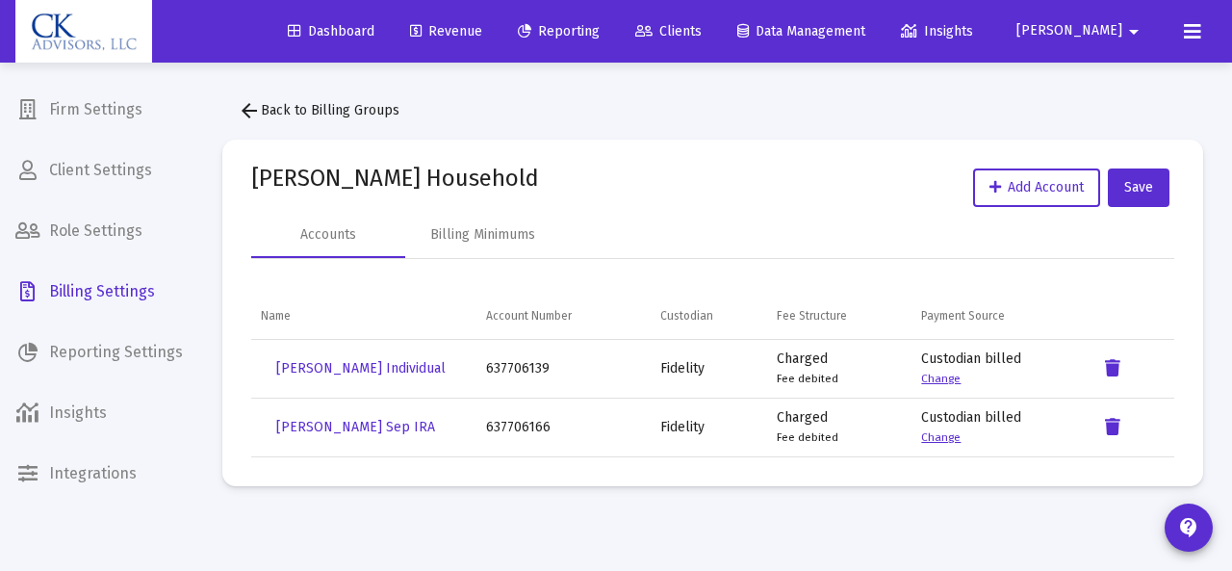
click at [702, 32] on span "Clients" at bounding box center [668, 31] width 66 height 16
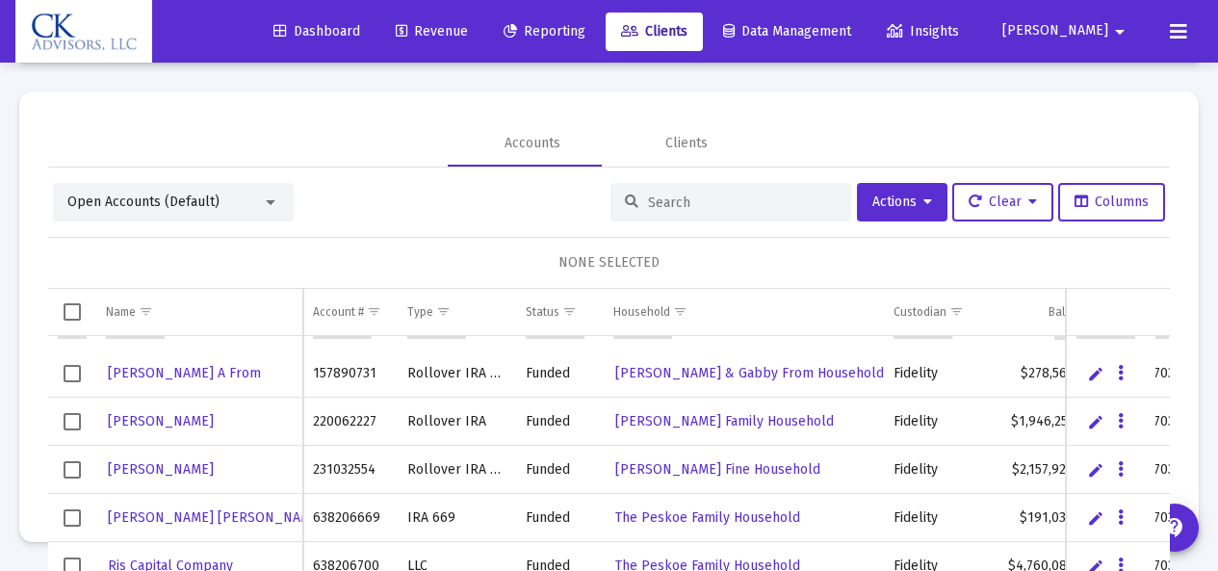
scroll to position [161, 0]
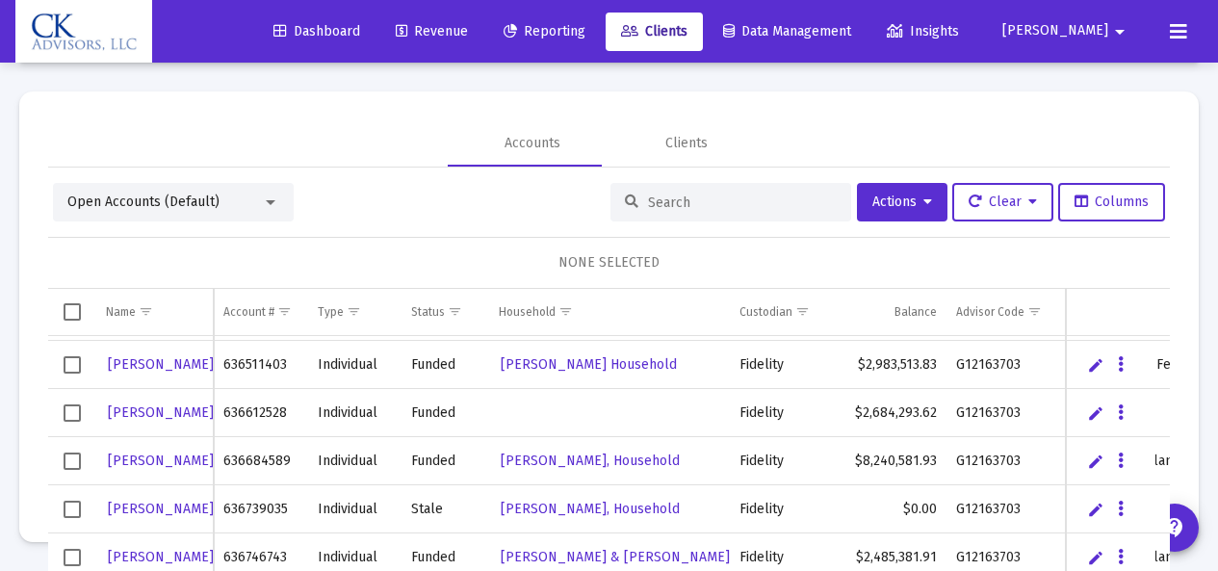
click at [71, 514] on span "Select row" at bounding box center [72, 509] width 17 height 17
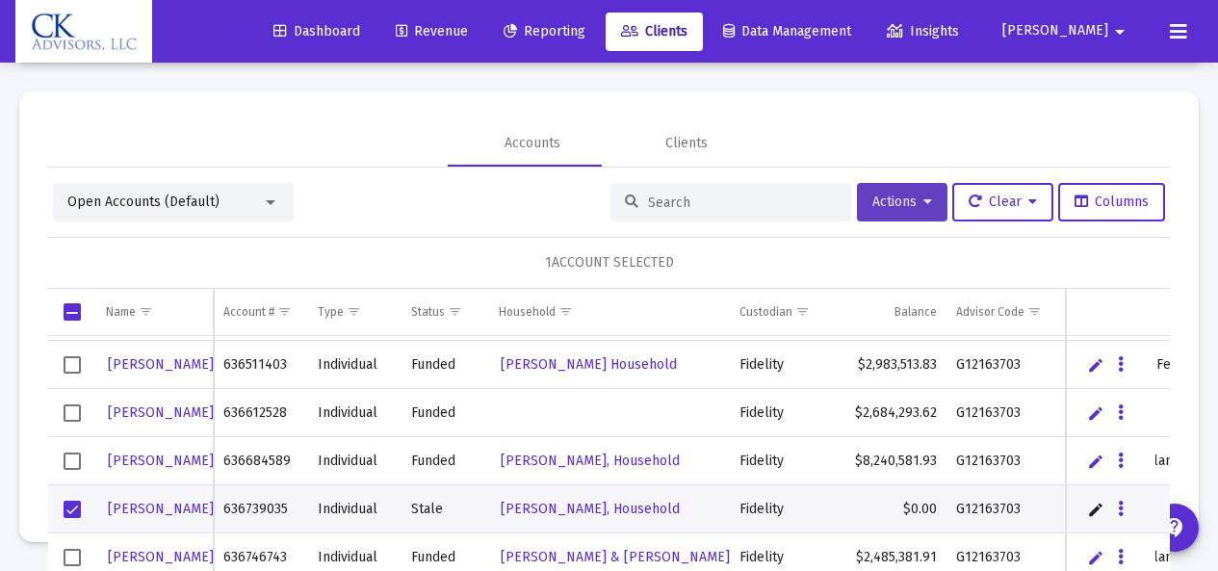
click at [872, 201] on span "Actions" at bounding box center [902, 202] width 60 height 16
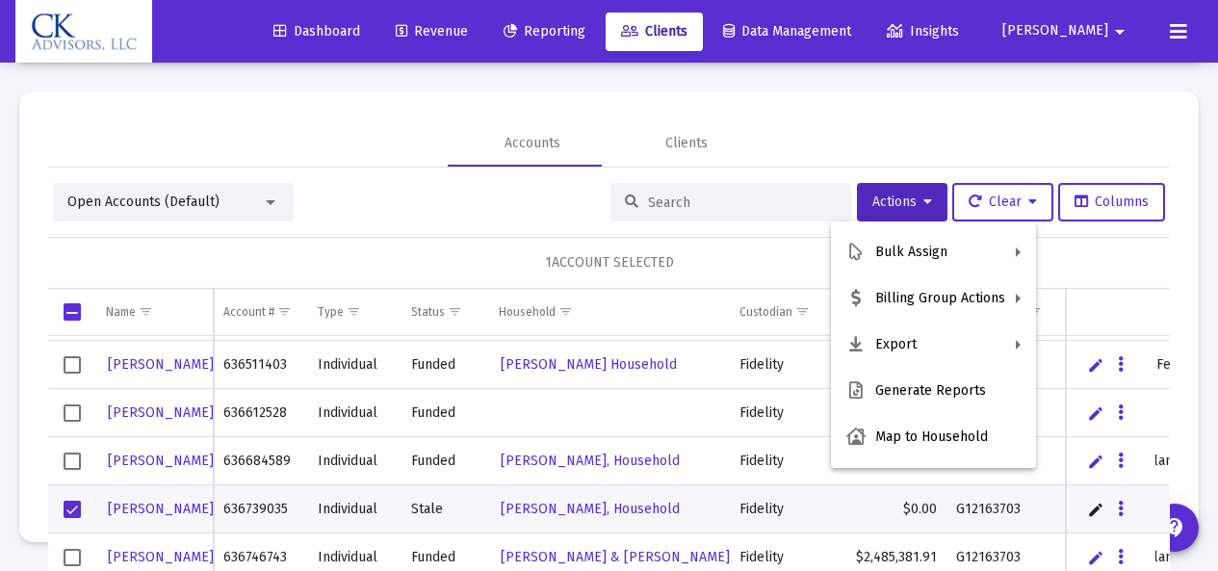
click at [639, 128] on div at bounding box center [609, 285] width 1218 height 571
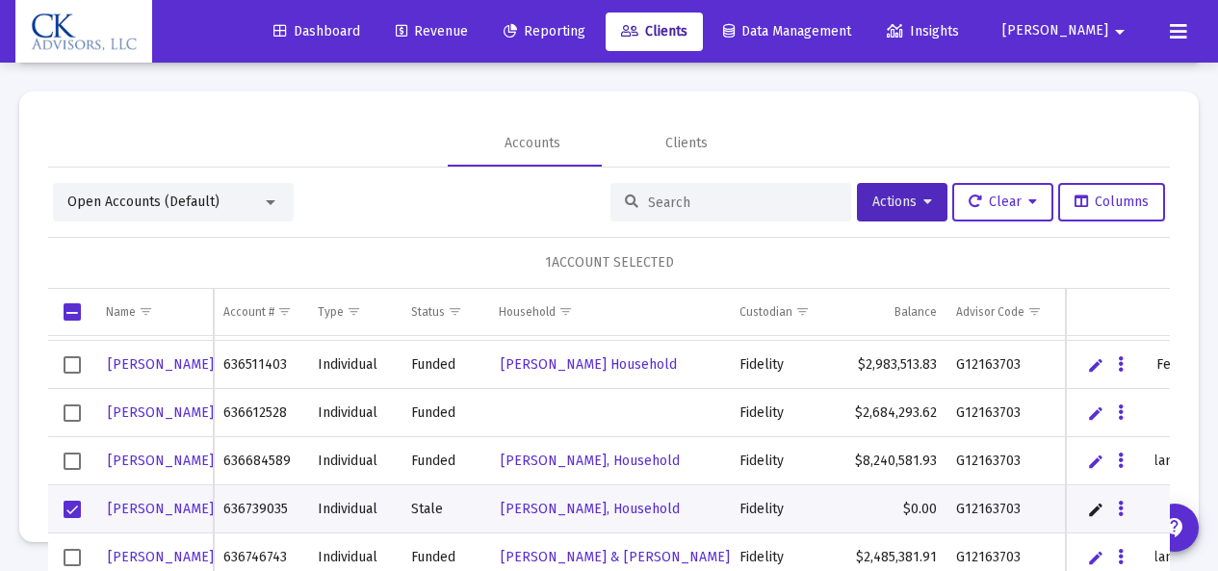
click at [67, 506] on span "Select row" at bounding box center [72, 509] width 17 height 17
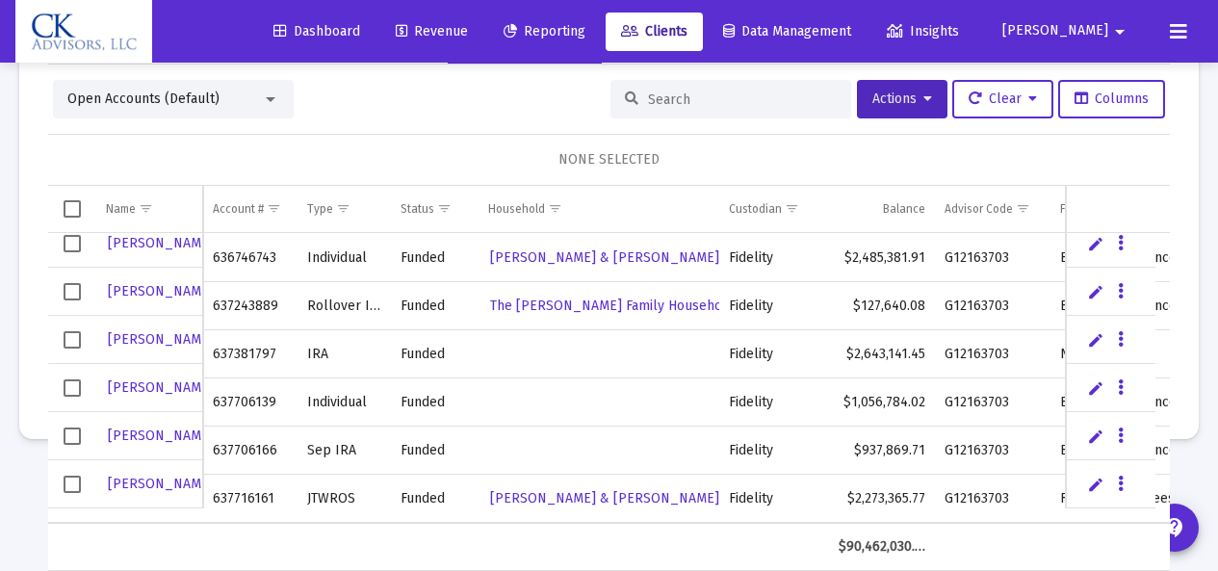
click at [76, 387] on span "Select row" at bounding box center [72, 387] width 17 height 17
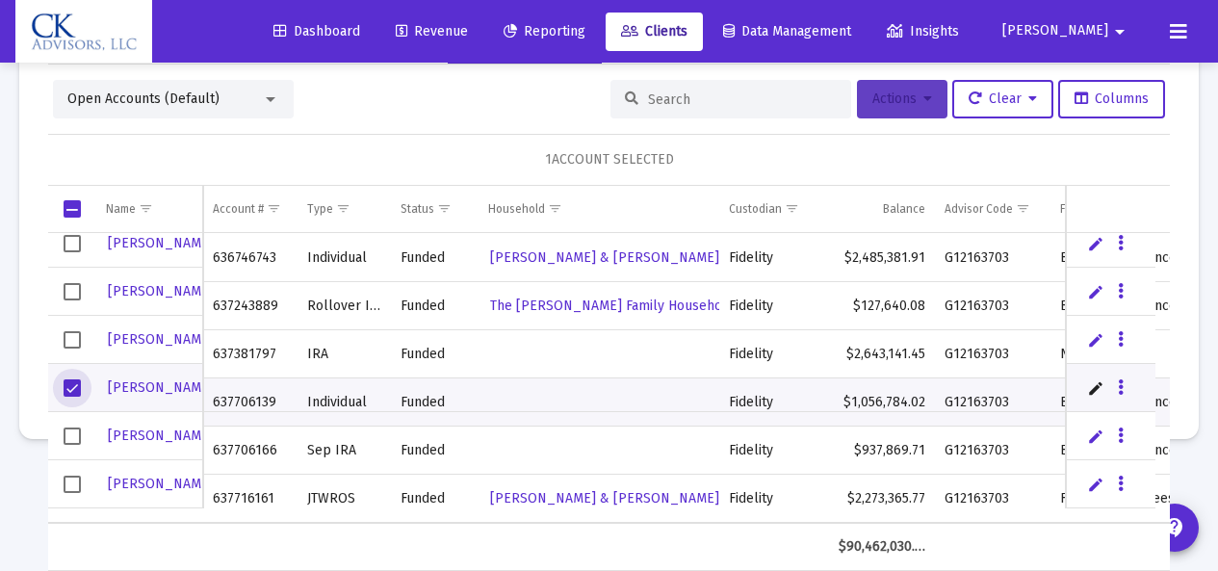
click at [891, 104] on span "Actions" at bounding box center [902, 99] width 60 height 16
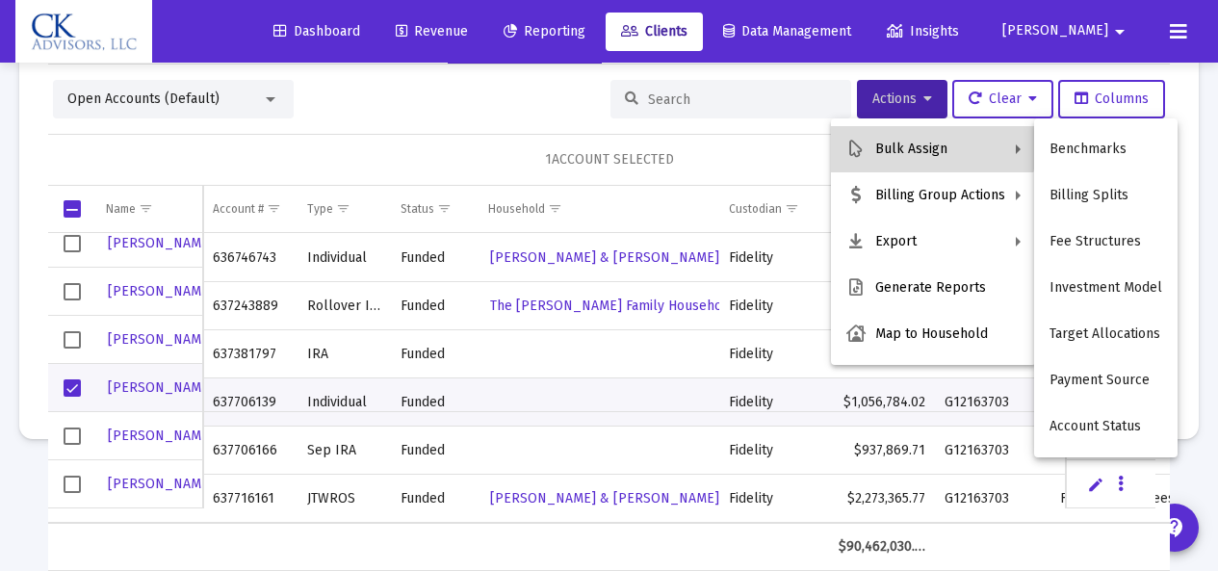
click at [902, 142] on button "Bulk Assign" at bounding box center [933, 149] width 205 height 46
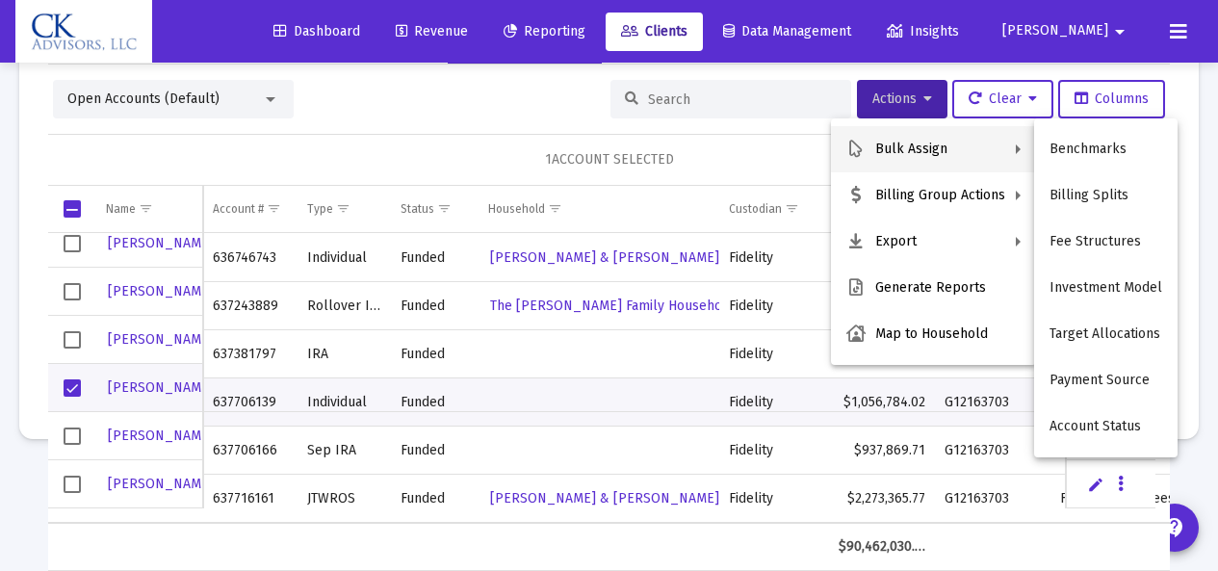
click at [915, 142] on button "Bulk Assign" at bounding box center [933, 149] width 205 height 46
click at [1097, 424] on button "Account Status" at bounding box center [1105, 426] width 143 height 46
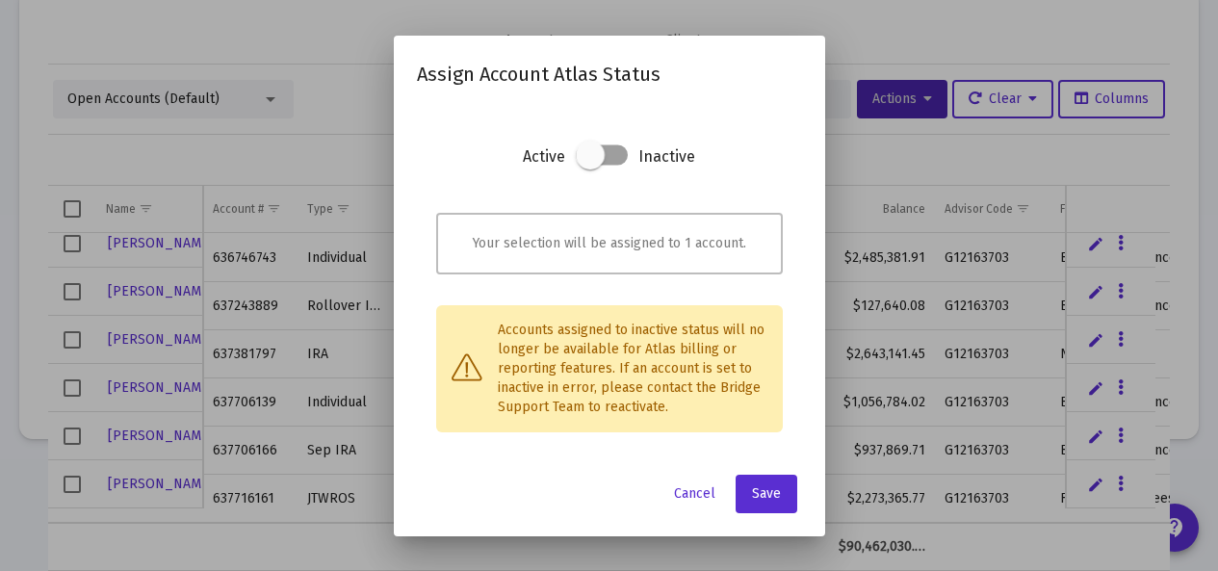
drag, startPoint x: 596, startPoint y: 154, endPoint x: 670, endPoint y: 163, distance: 74.6
click at [670, 163] on section "Active Inactive" at bounding box center [609, 172] width 347 height 58
drag, startPoint x: 592, startPoint y: 149, endPoint x: 631, endPoint y: 154, distance: 38.8
click at [631, 154] on section "Active Inactive" at bounding box center [609, 172] width 347 height 58
click at [626, 156] on span at bounding box center [602, 154] width 52 height 20
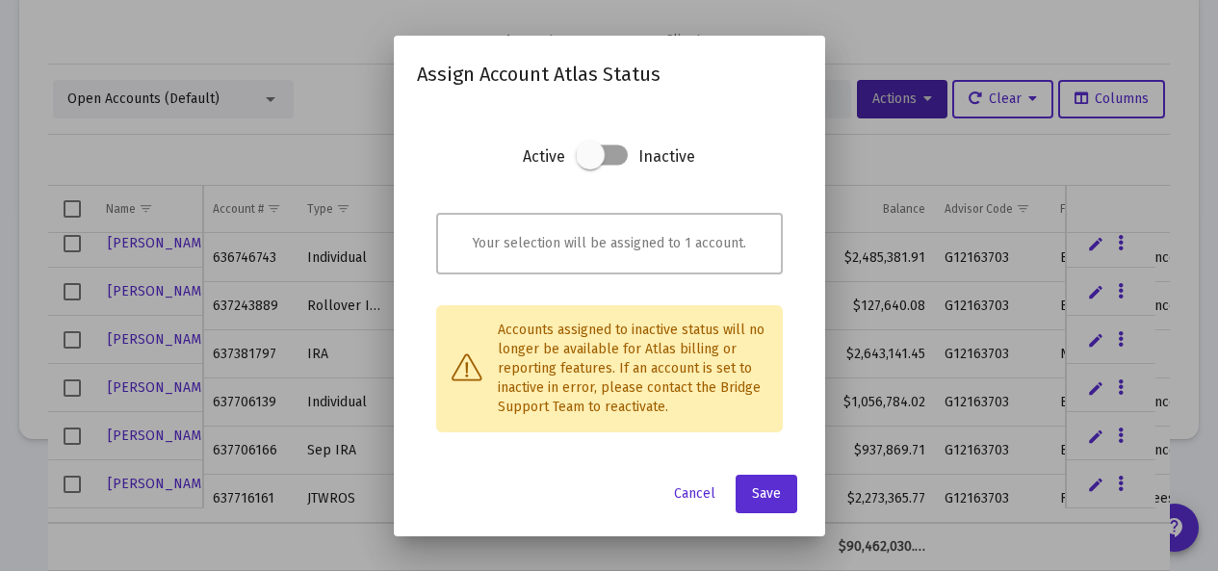
click at [591, 165] on input "checkbox" at bounding box center [590, 166] width 2 height 2
checkbox input "true"
click at [777, 497] on span "Save" at bounding box center [766, 493] width 29 height 16
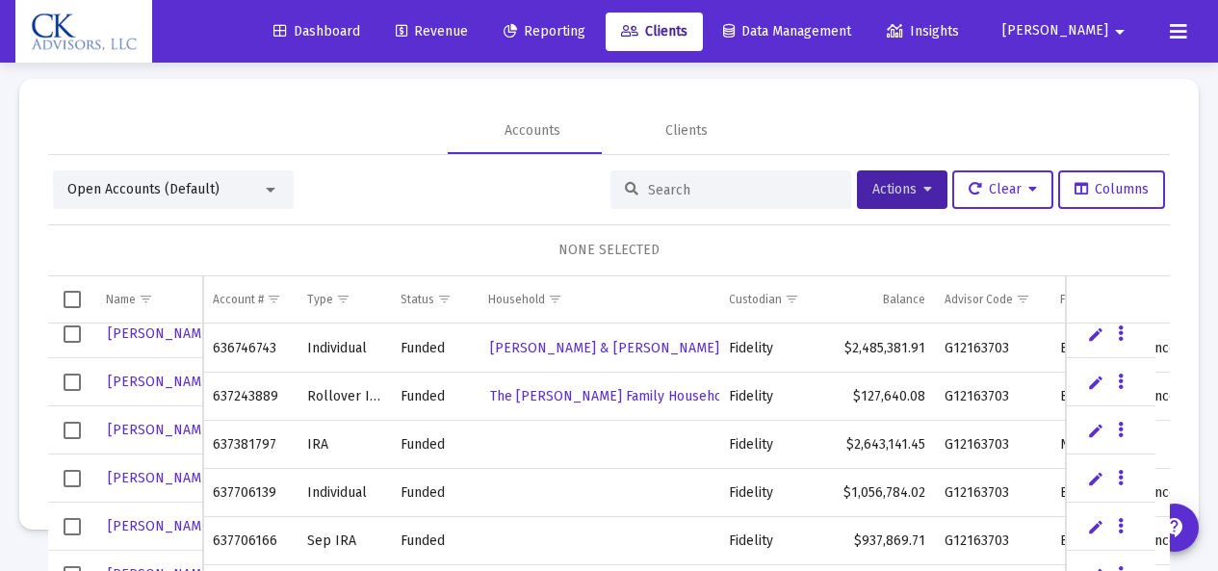
scroll to position [91, 0]
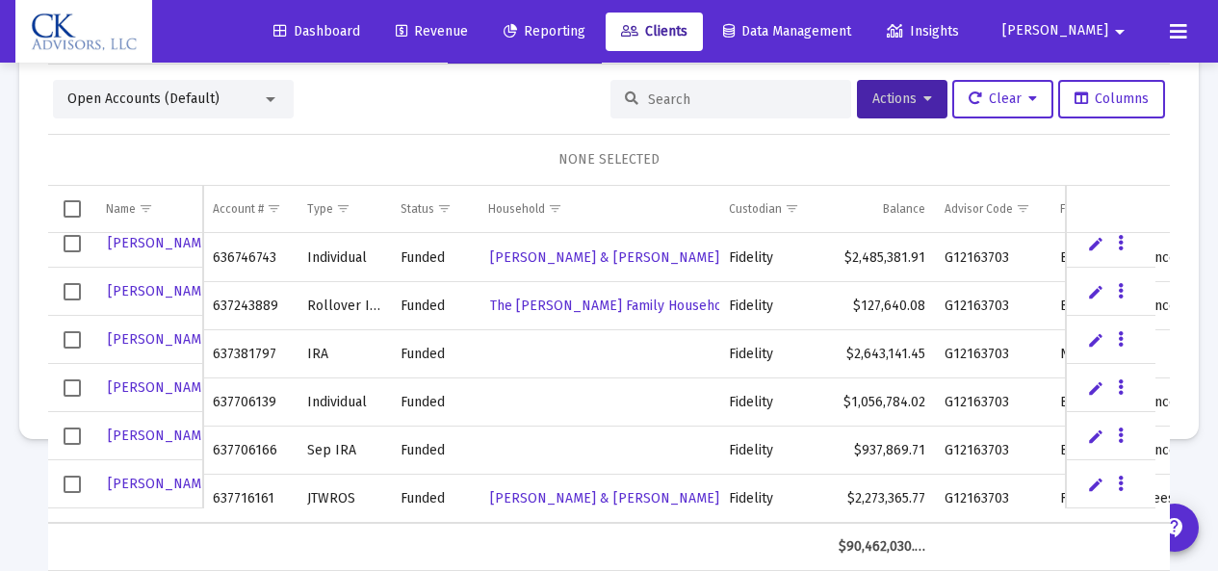
click at [76, 433] on span "Select row" at bounding box center [72, 435] width 17 height 17
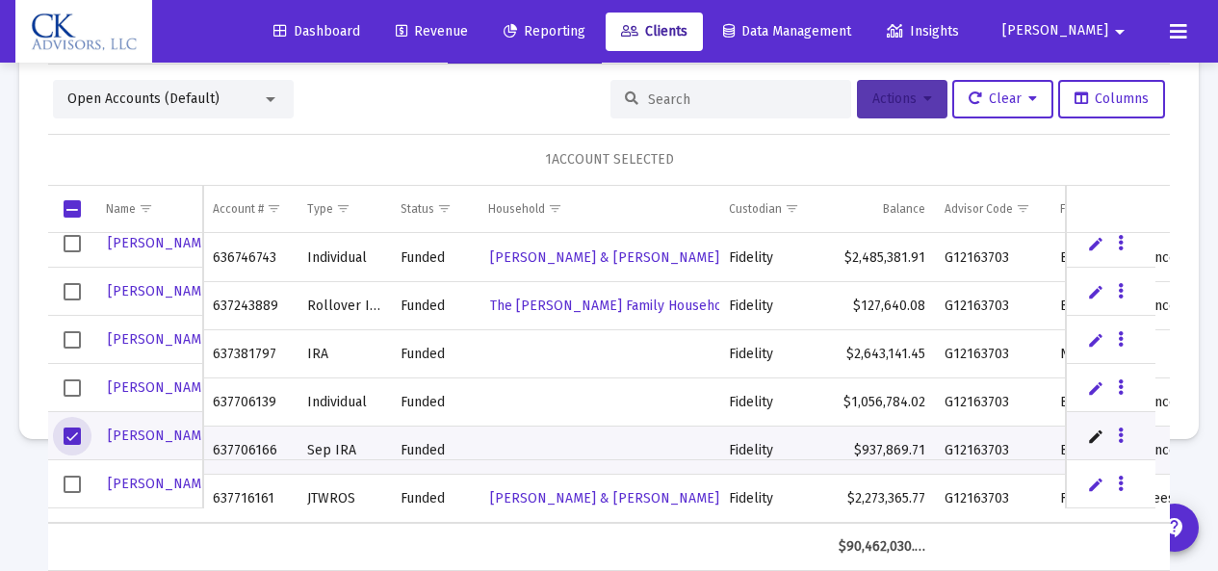
click at [884, 106] on button "Actions" at bounding box center [902, 99] width 91 height 39
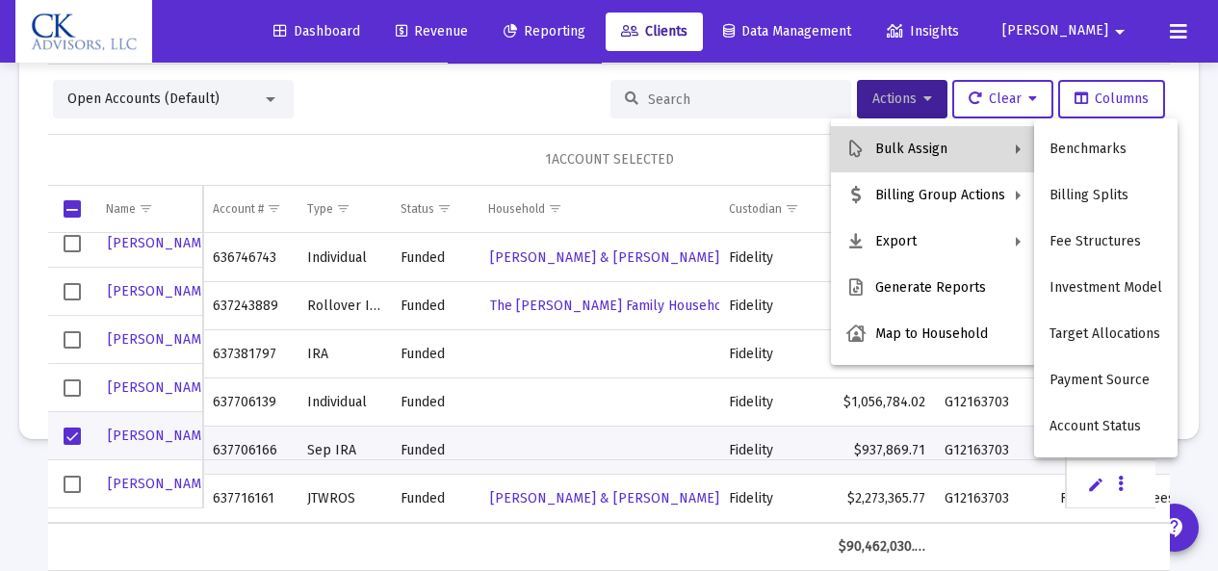
click at [894, 140] on button "Bulk Assign" at bounding box center [933, 149] width 205 height 46
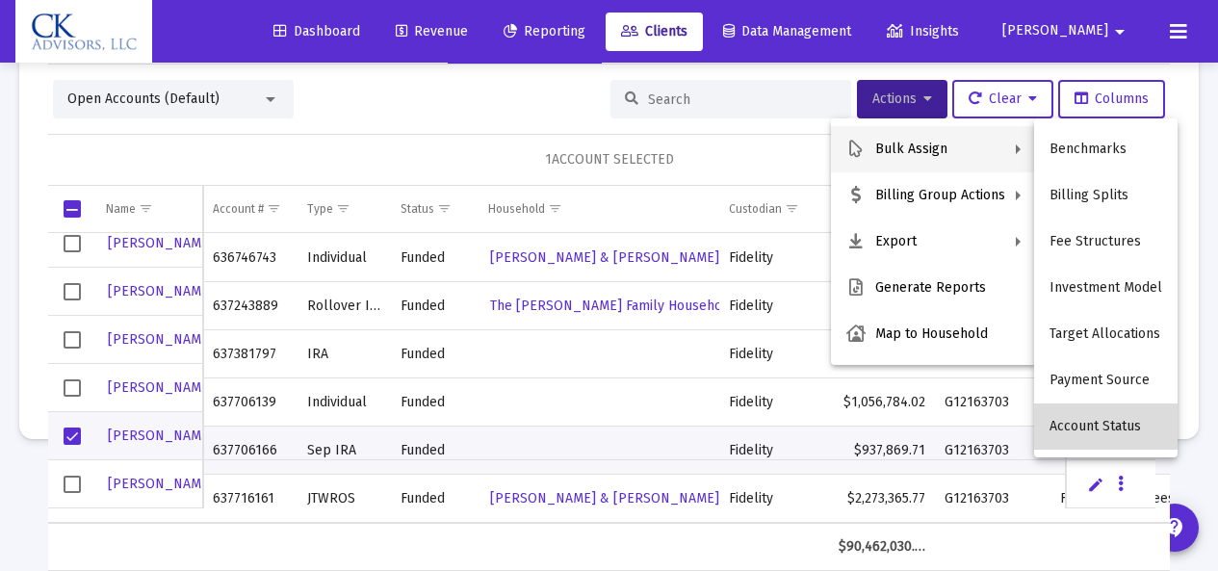
click at [1124, 427] on button "Account Status" at bounding box center [1105, 426] width 143 height 46
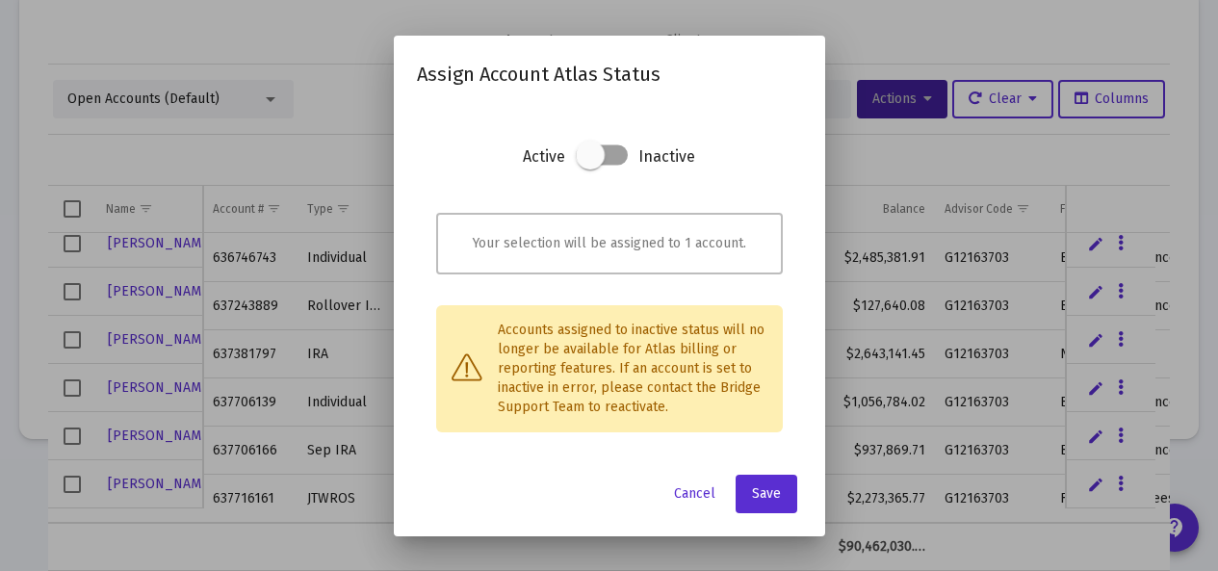
click at [631, 155] on section "Active Inactive" at bounding box center [609, 172] width 347 height 58
click at [629, 155] on section "Active Inactive" at bounding box center [609, 172] width 347 height 58
click at [624, 155] on span at bounding box center [602, 154] width 52 height 20
click at [591, 165] on input "checkbox" at bounding box center [590, 166] width 2 height 2
checkbox input "true"
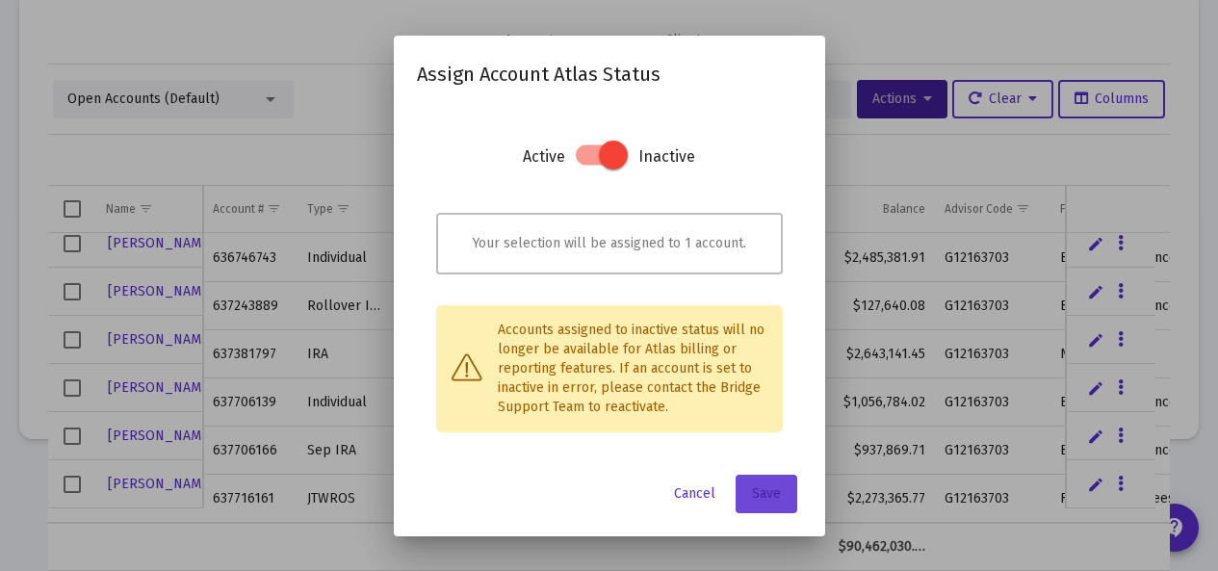
click at [764, 500] on span "Save" at bounding box center [766, 493] width 29 height 16
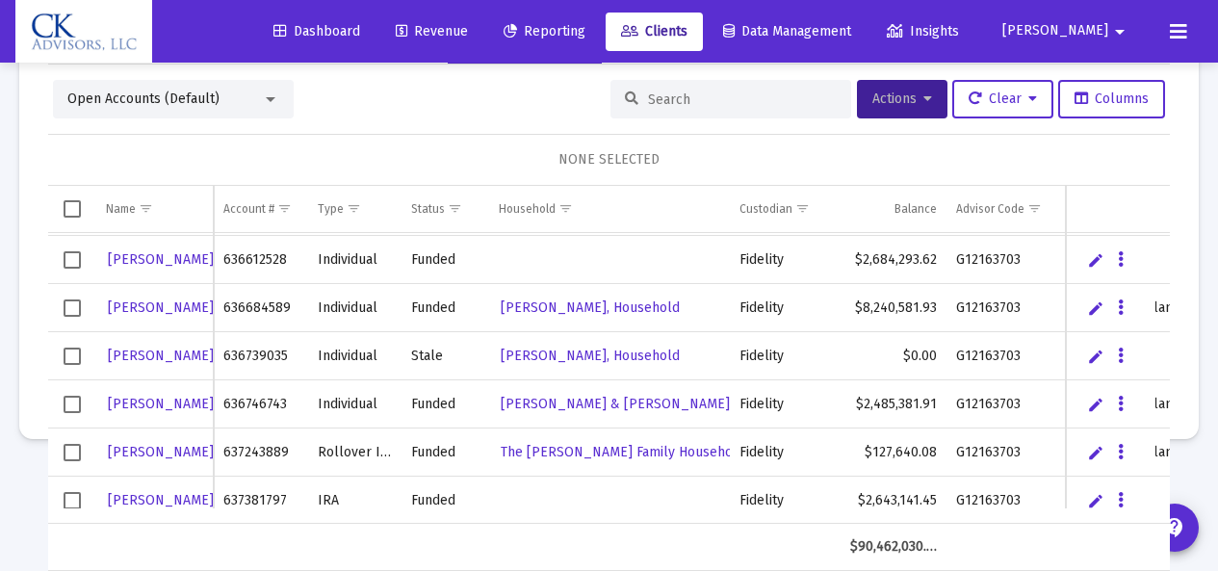
scroll to position [2046, 0]
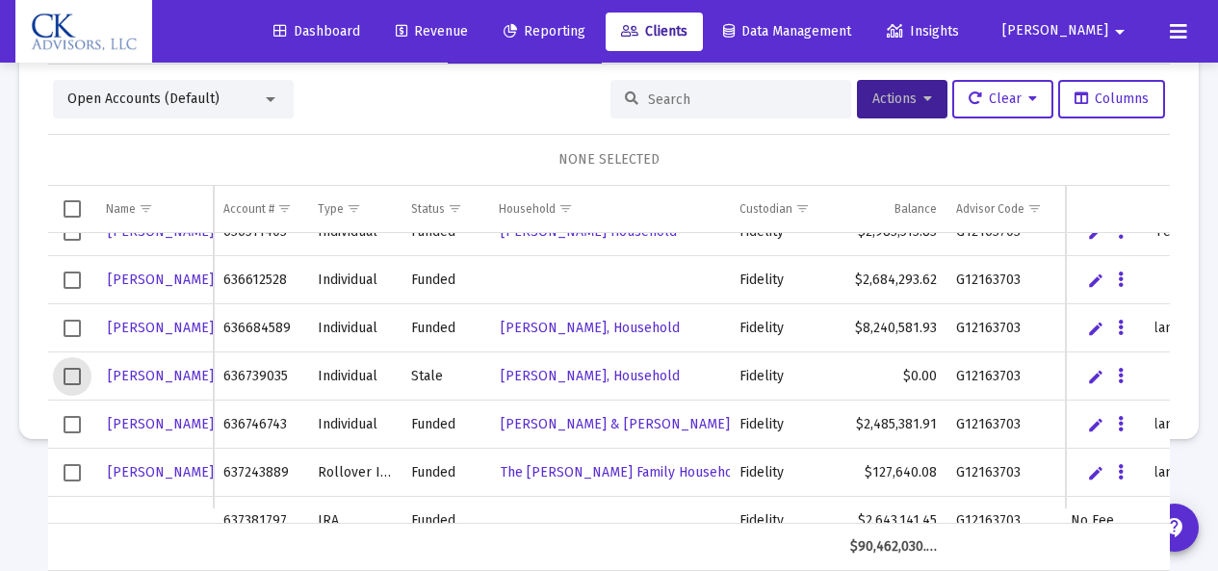
click at [75, 376] on span "Select row" at bounding box center [72, 376] width 17 height 17
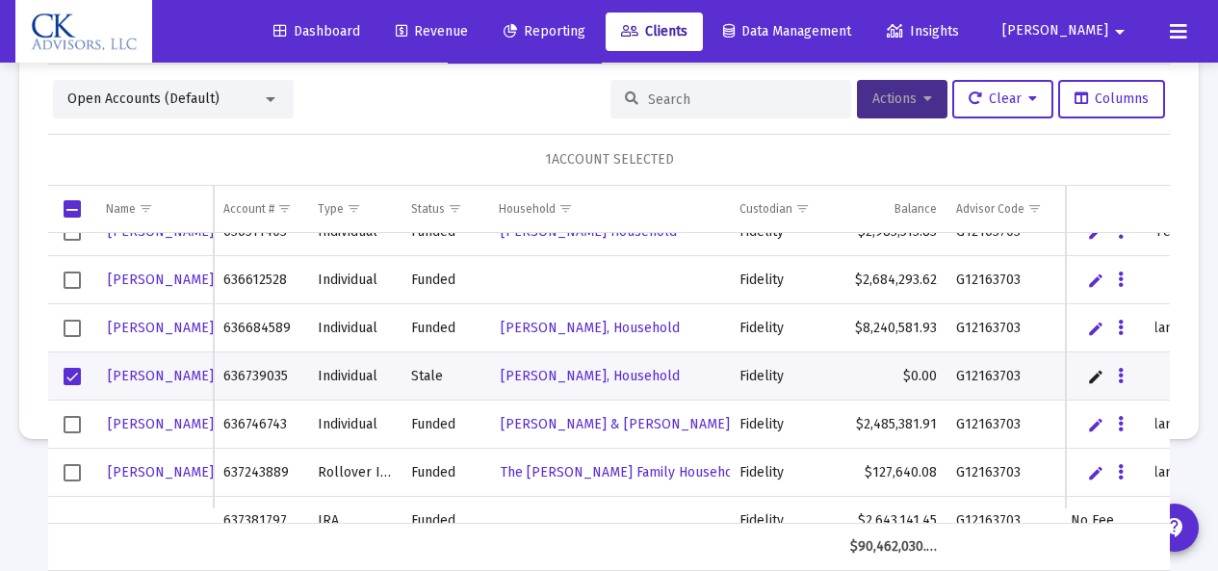
click at [875, 93] on span "Actions" at bounding box center [902, 99] width 60 height 16
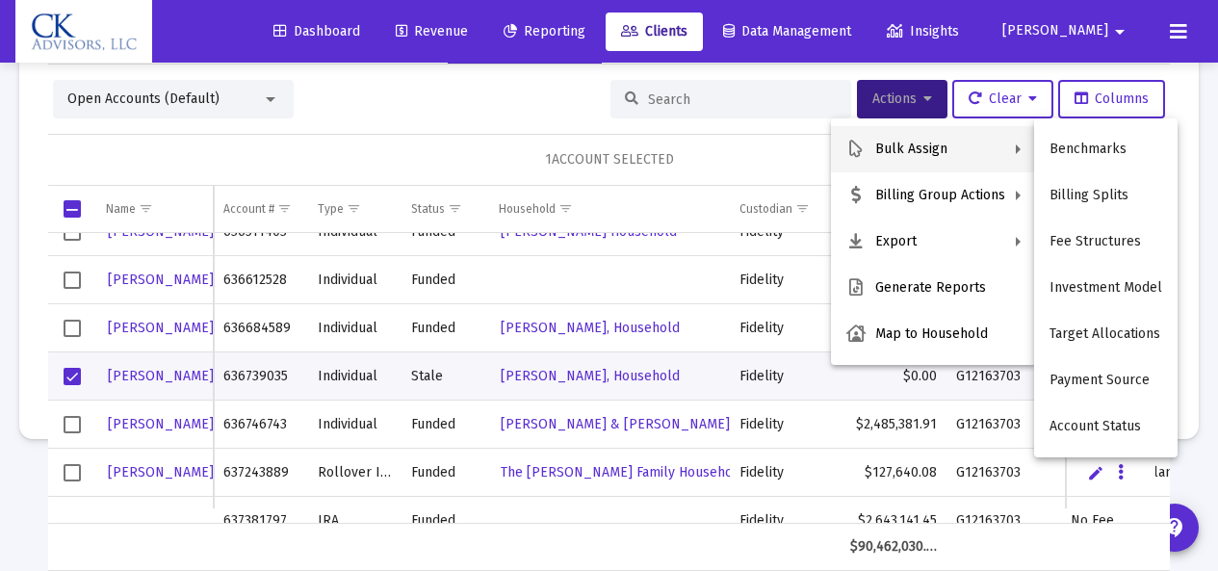
click at [892, 145] on button "Bulk Assign" at bounding box center [933, 149] width 205 height 46
click at [1134, 429] on button "Account Status" at bounding box center [1105, 426] width 143 height 46
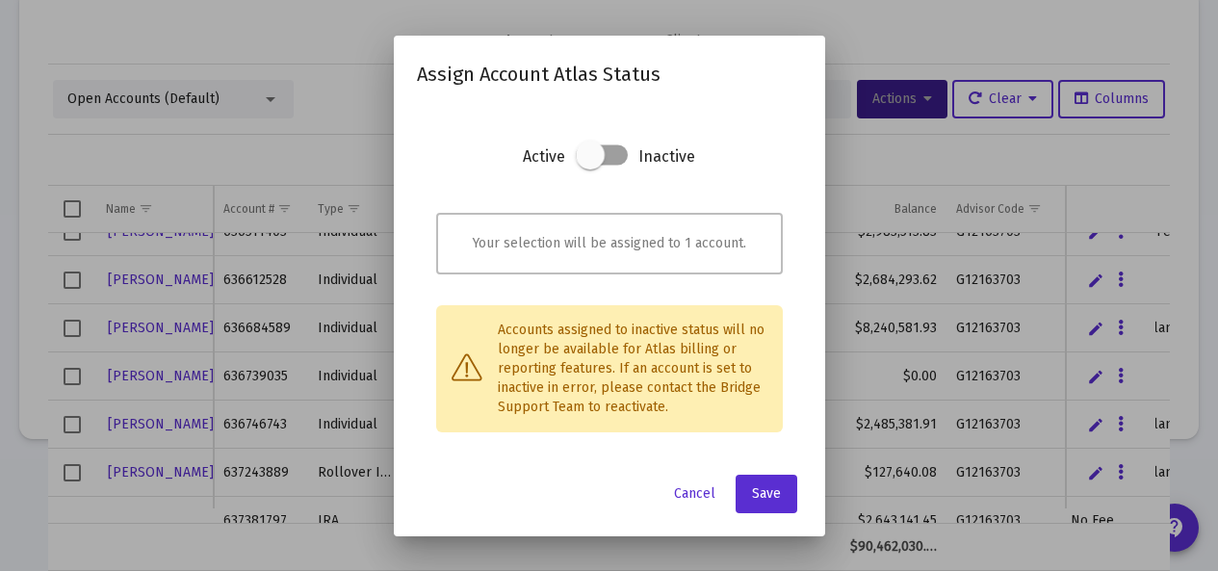
drag, startPoint x: 604, startPoint y: 152, endPoint x: 654, endPoint y: 157, distance: 50.3
click at [654, 157] on section "Active Inactive" at bounding box center [609, 172] width 347 height 58
click at [627, 157] on span at bounding box center [602, 154] width 52 height 20
click at [591, 165] on input "checkbox" at bounding box center [590, 166] width 2 height 2
checkbox input "true"
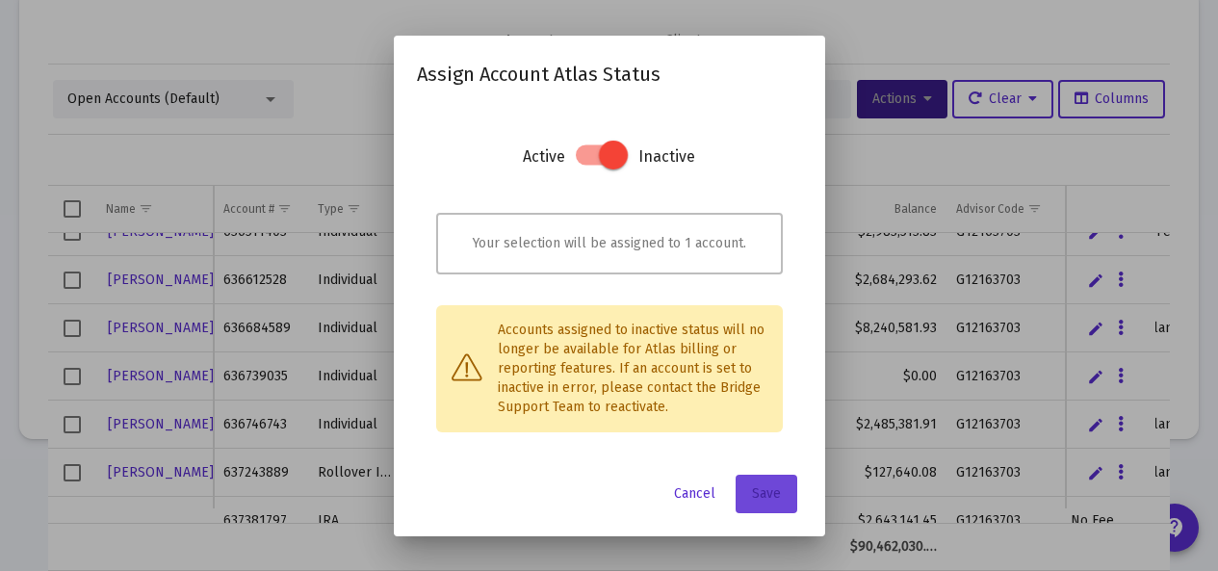
click at [769, 487] on span "Save" at bounding box center [766, 493] width 29 height 16
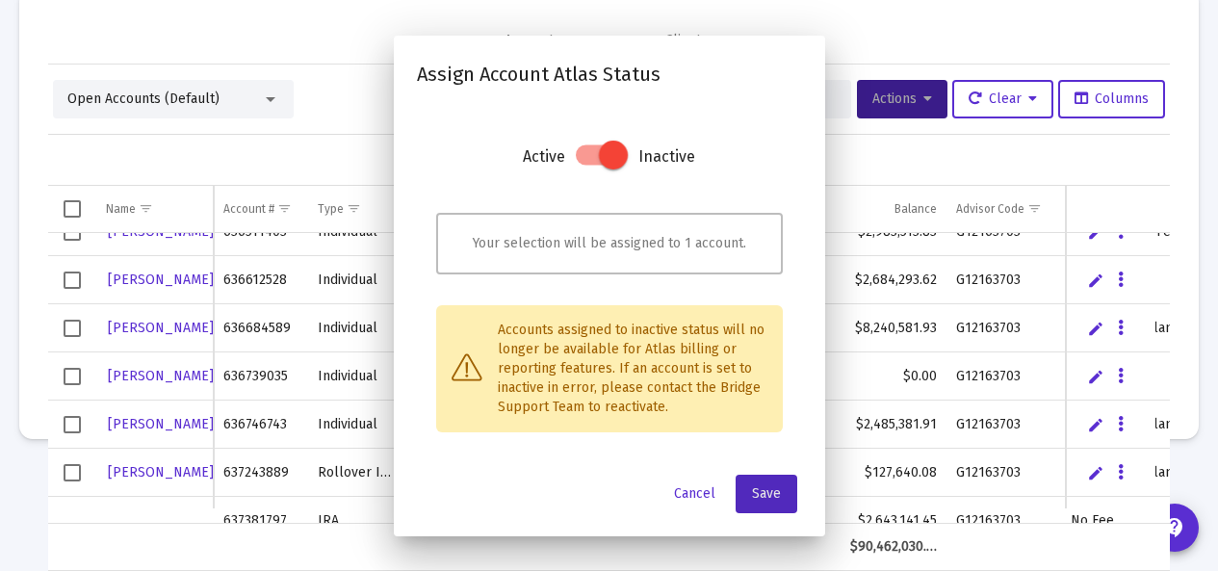
scroll to position [91, 0]
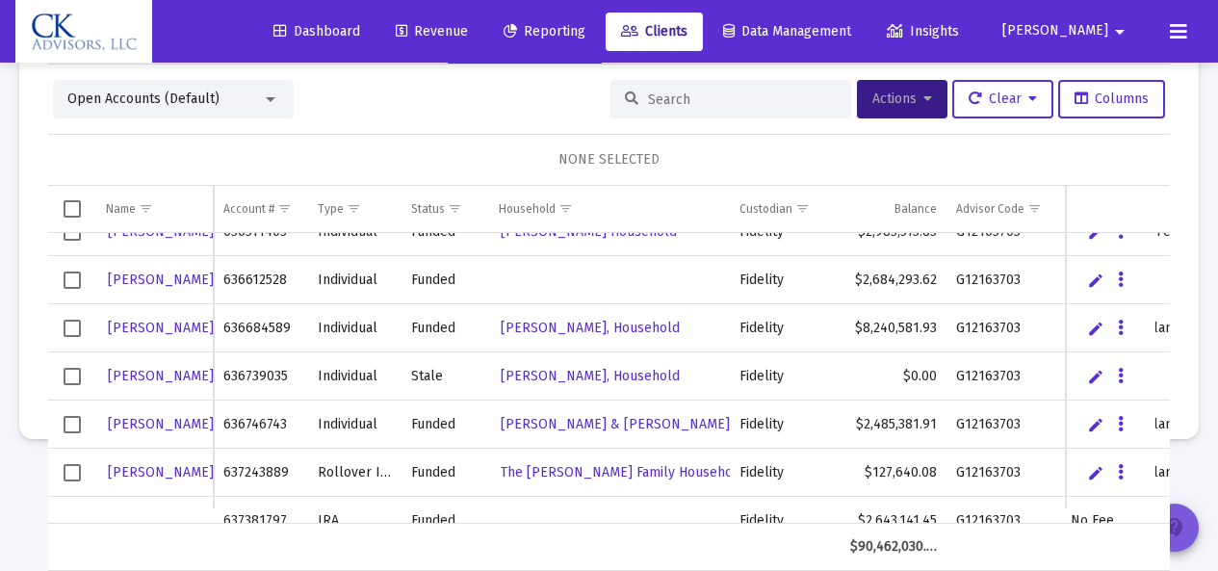
click at [1177, 529] on mat-icon "contact_support" at bounding box center [1174, 527] width 23 height 23
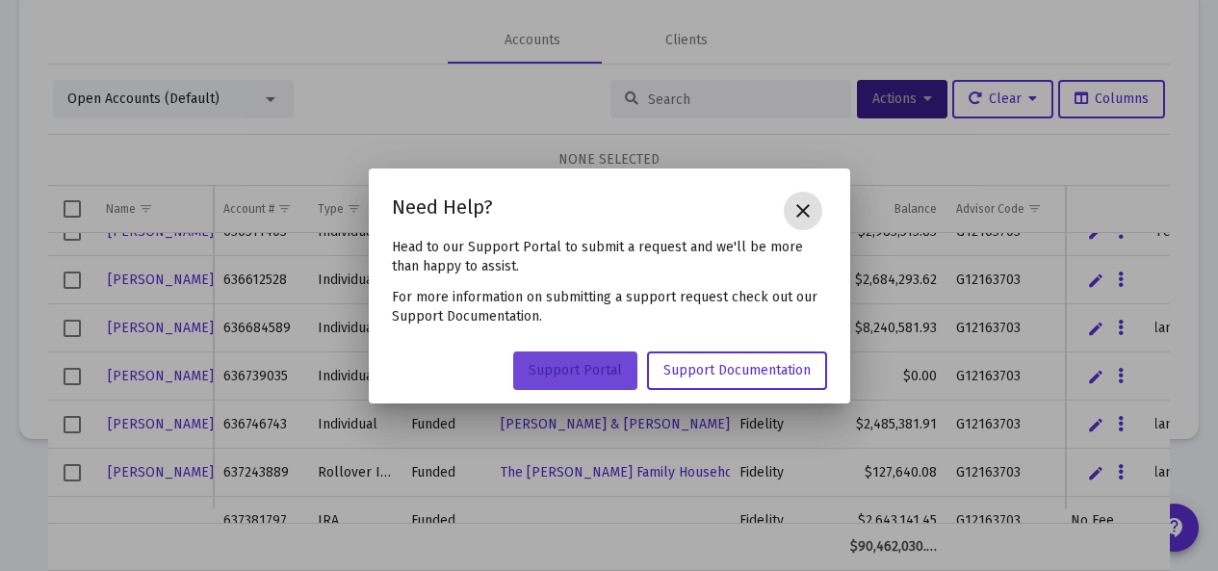
click at [597, 372] on span "Support Portal" at bounding box center [575, 370] width 93 height 16
